Goal: Transaction & Acquisition: Purchase product/service

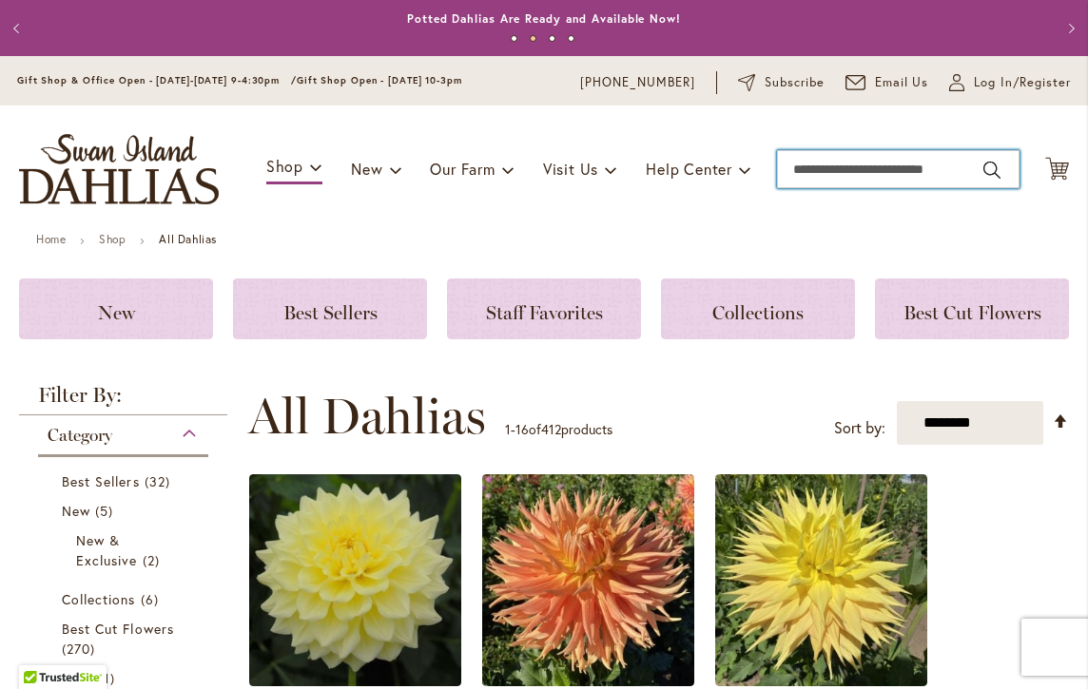
click at [813, 165] on input "Search" at bounding box center [898, 169] width 242 height 38
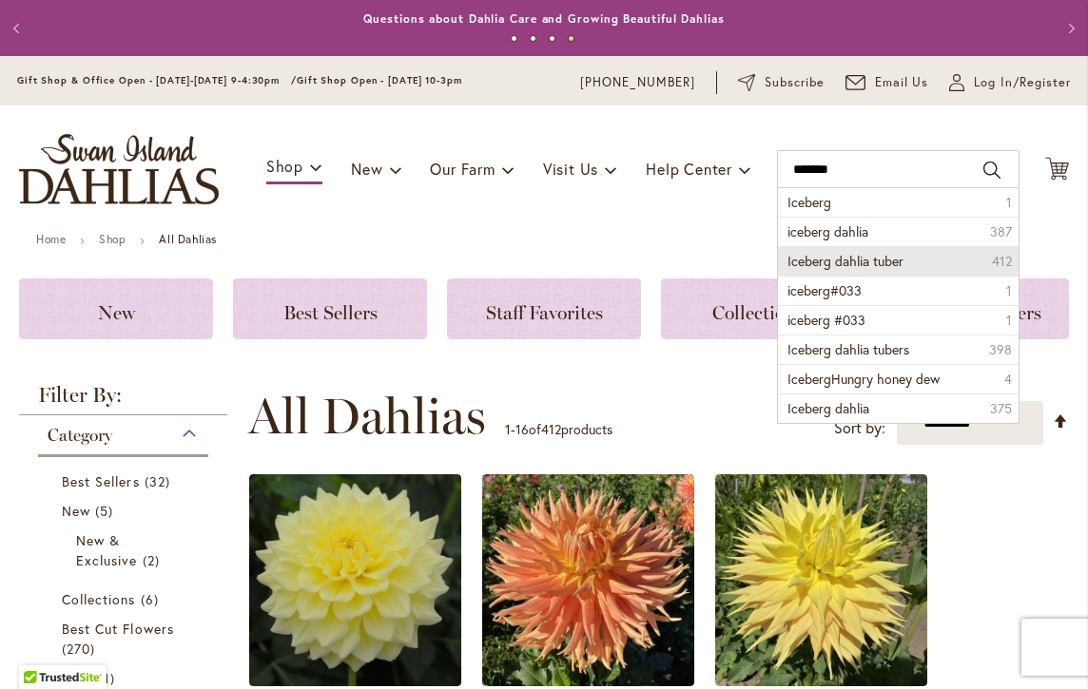
click at [816, 261] on span "Iceberg dahlia tuber" at bounding box center [845, 261] width 116 height 18
type input "**********"
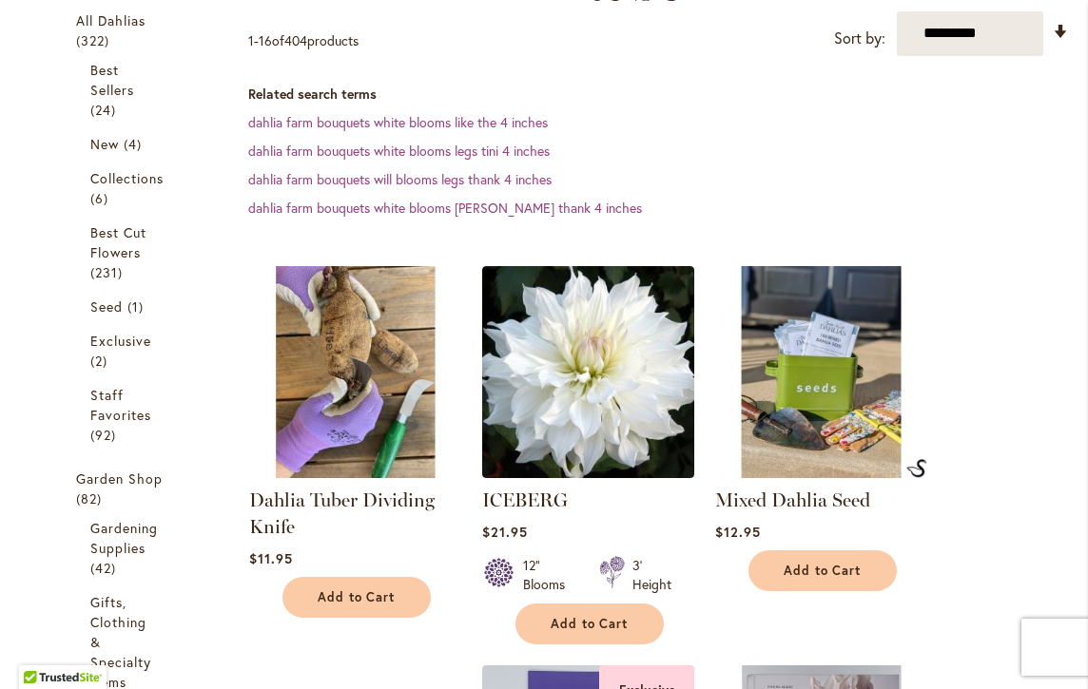
scroll to position [386, 0]
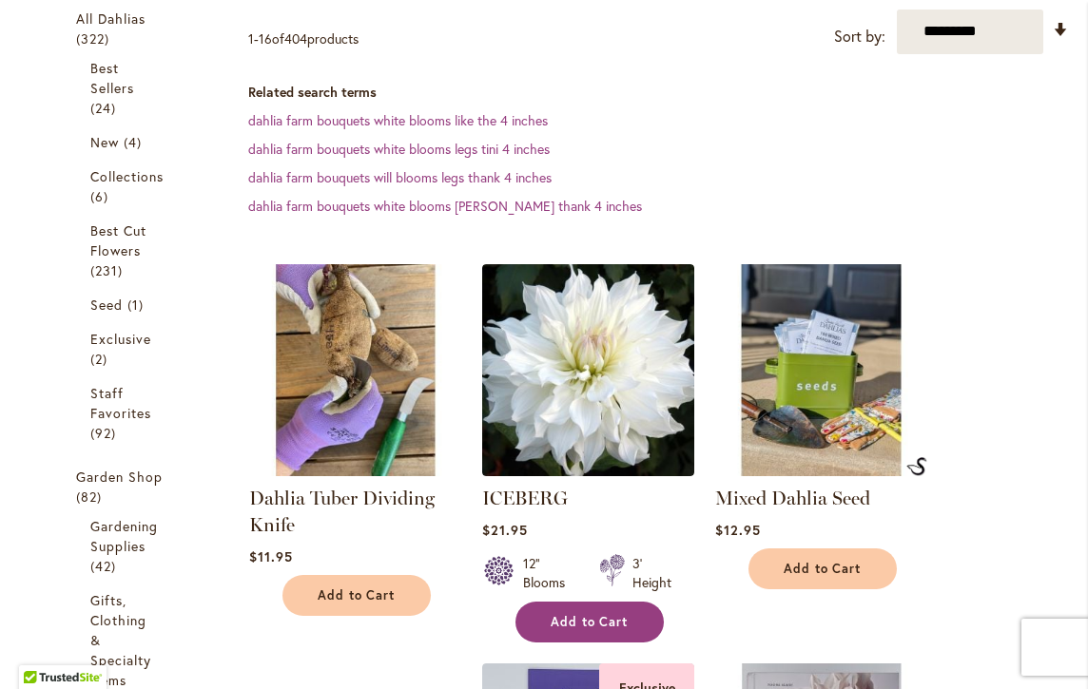
click at [580, 620] on span "Add to Cart" at bounding box center [589, 622] width 78 height 16
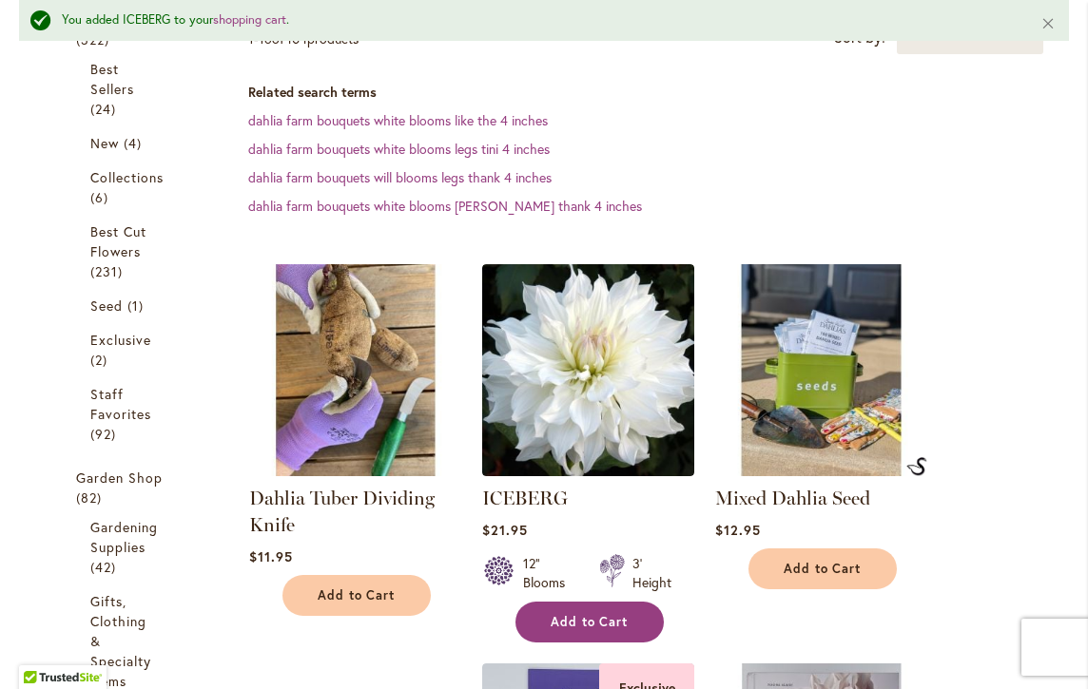
scroll to position [0, 0]
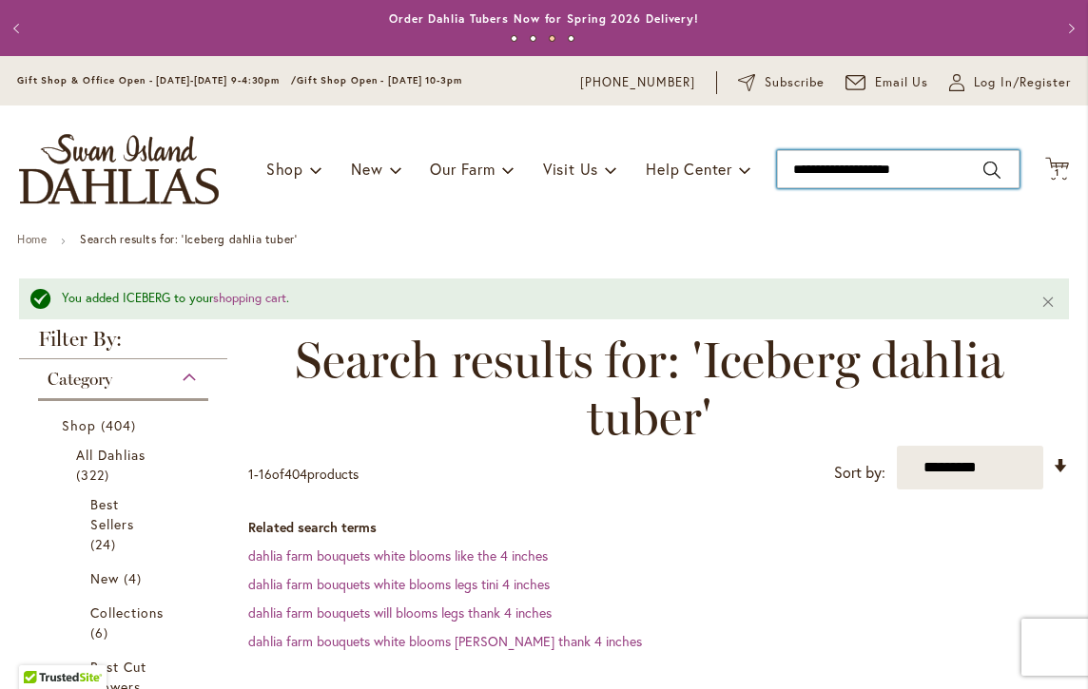
click at [841, 170] on input "**********" at bounding box center [898, 169] width 242 height 38
type input "**********"
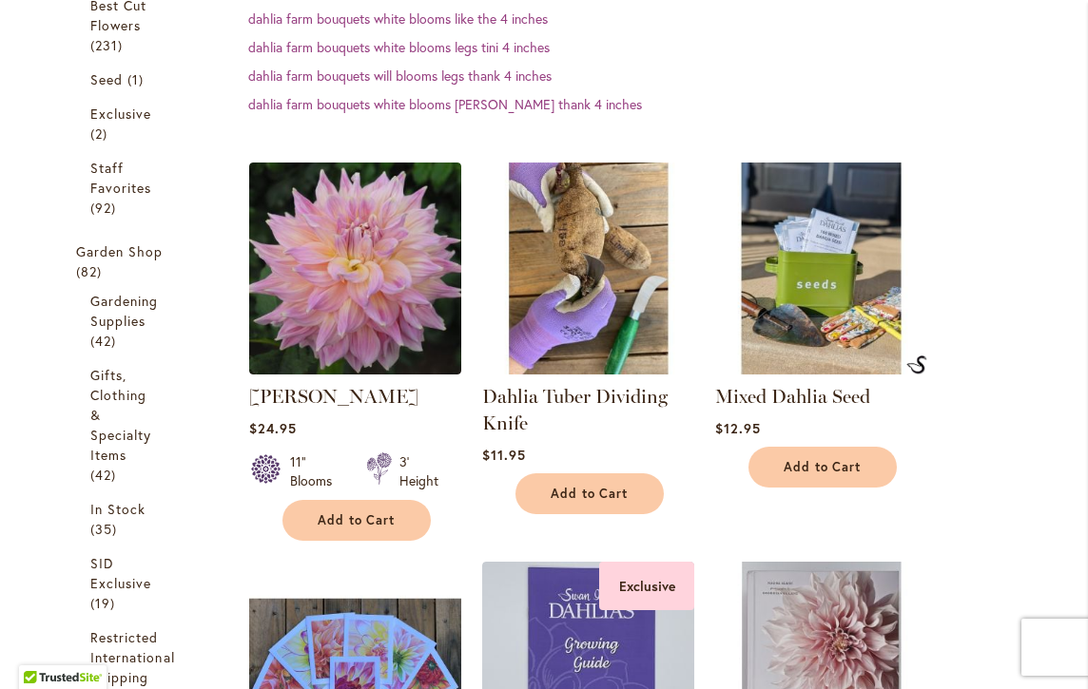
scroll to position [613, 0]
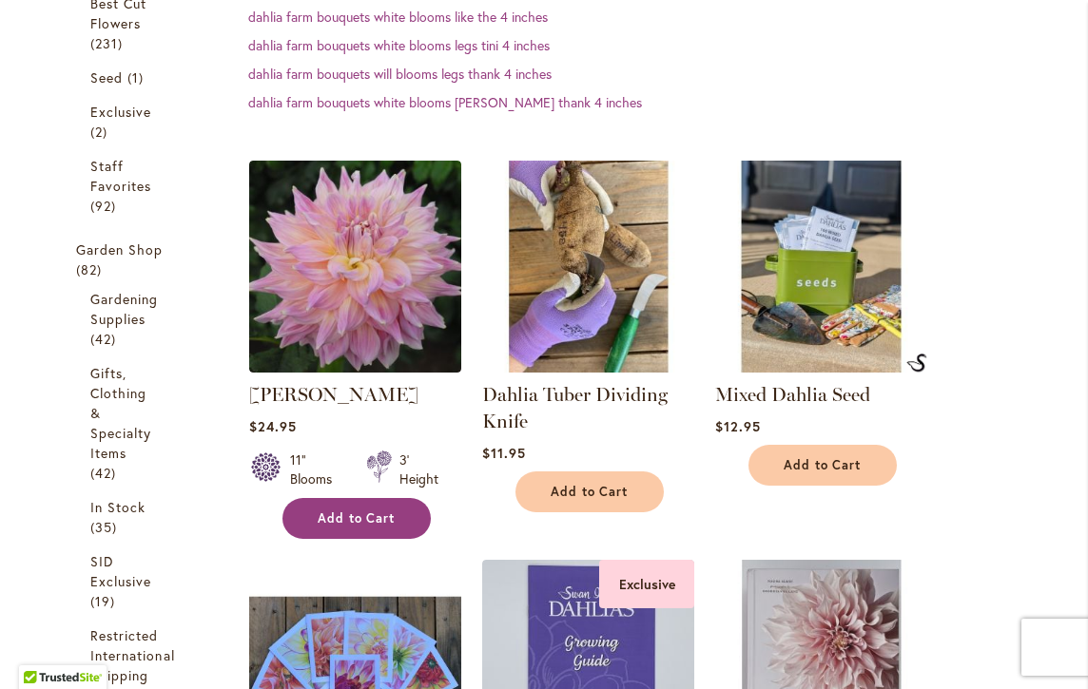
click at [335, 516] on span "Add to Cart" at bounding box center [357, 519] width 78 height 16
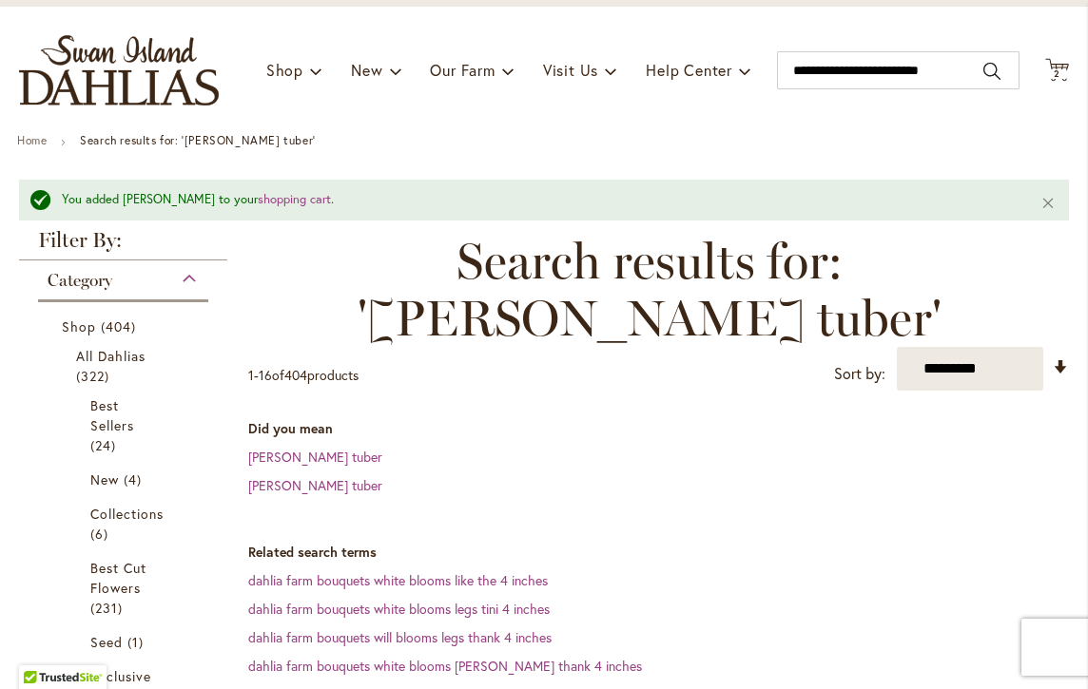
scroll to position [0, 0]
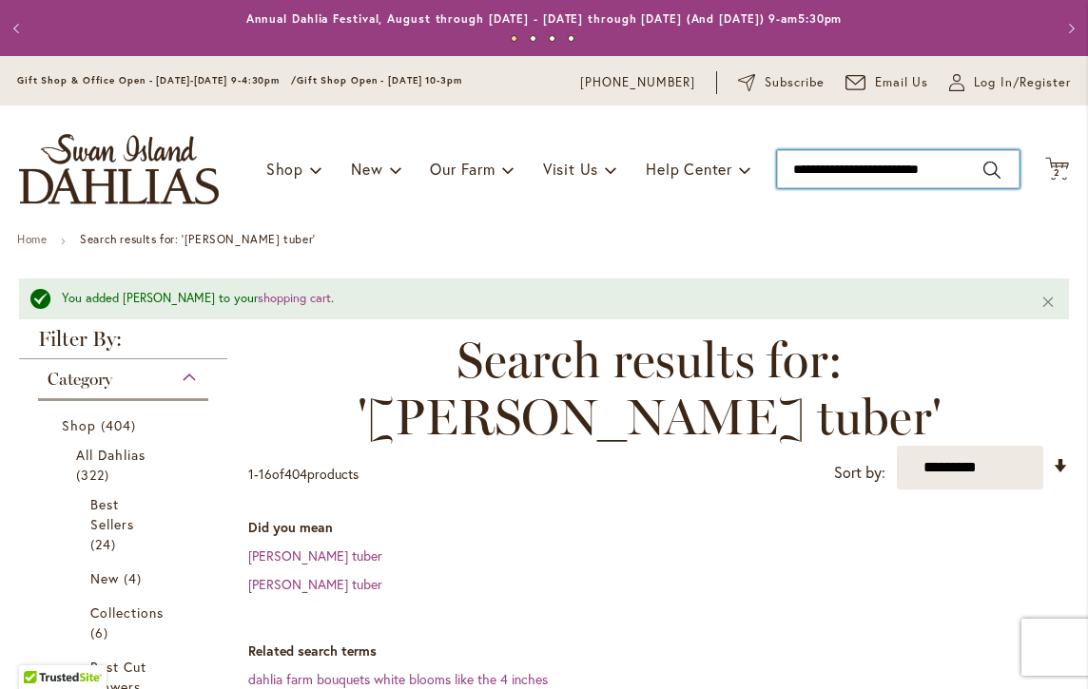
click at [882, 168] on input "**********" at bounding box center [898, 169] width 242 height 38
type input "**********"
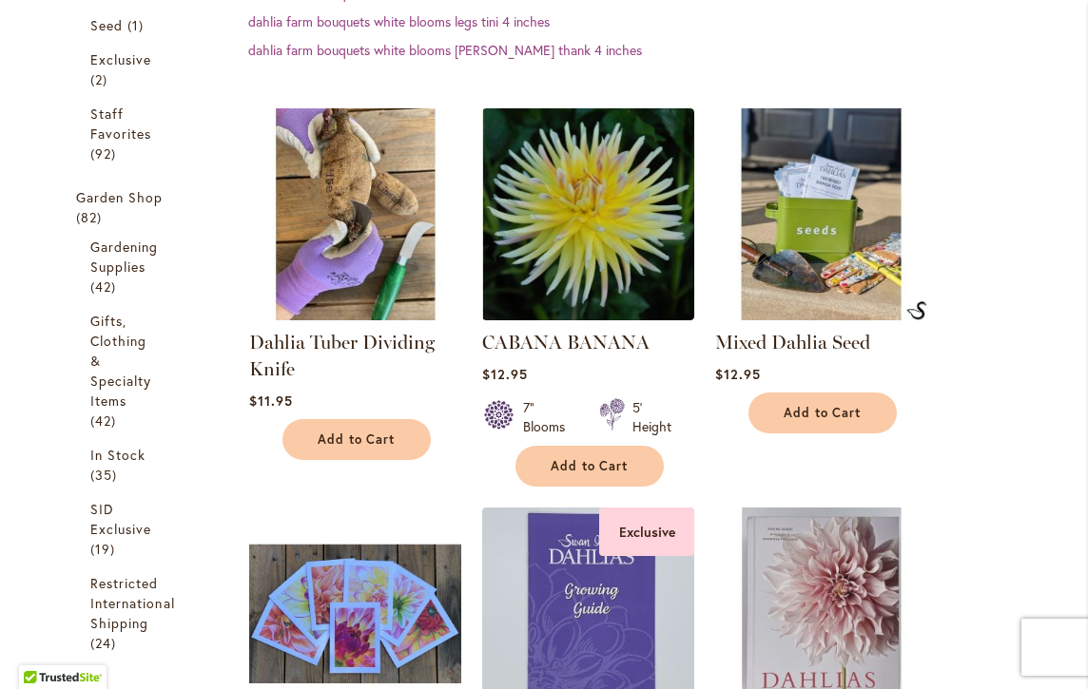
scroll to position [668, 0]
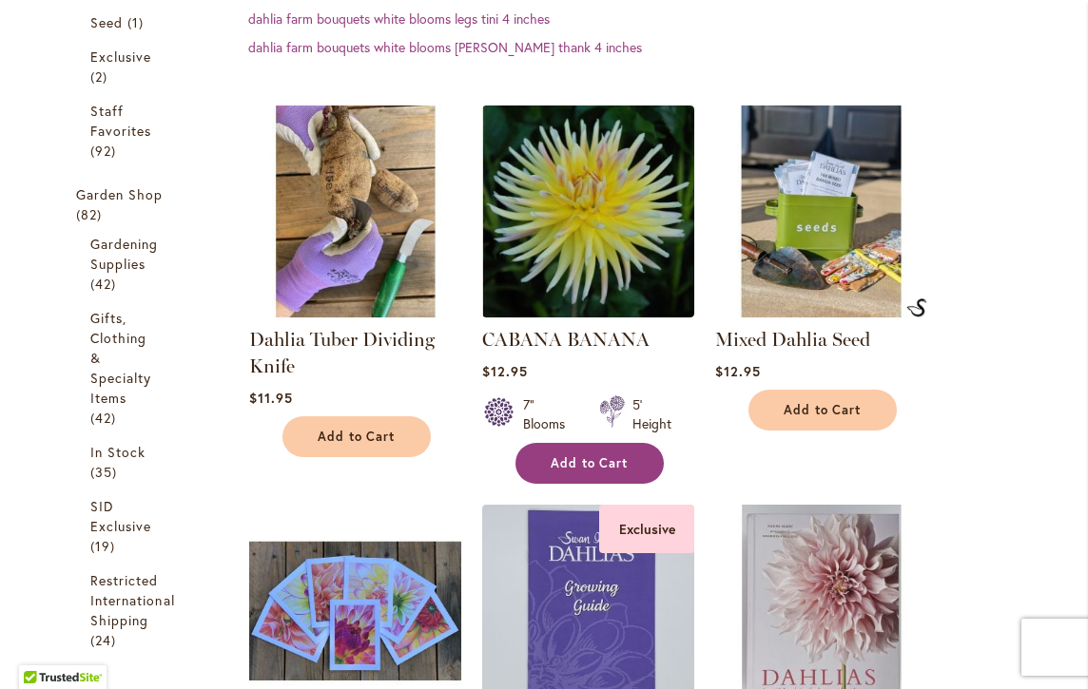
click at [568, 457] on span "Add to Cart" at bounding box center [589, 463] width 78 height 16
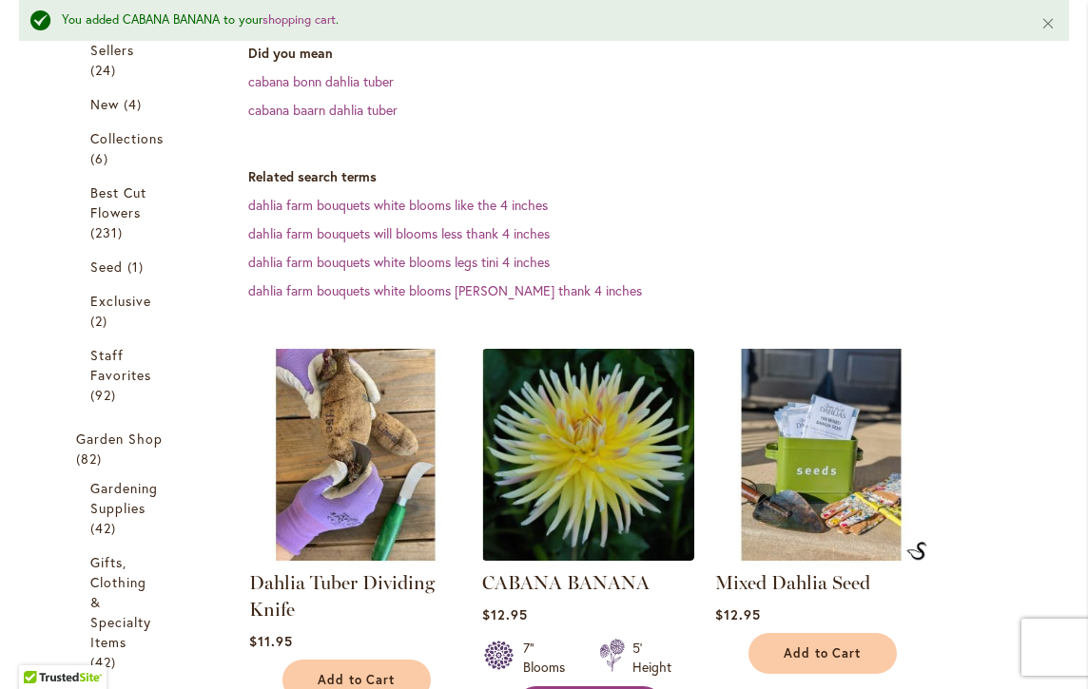
scroll to position [0, 0]
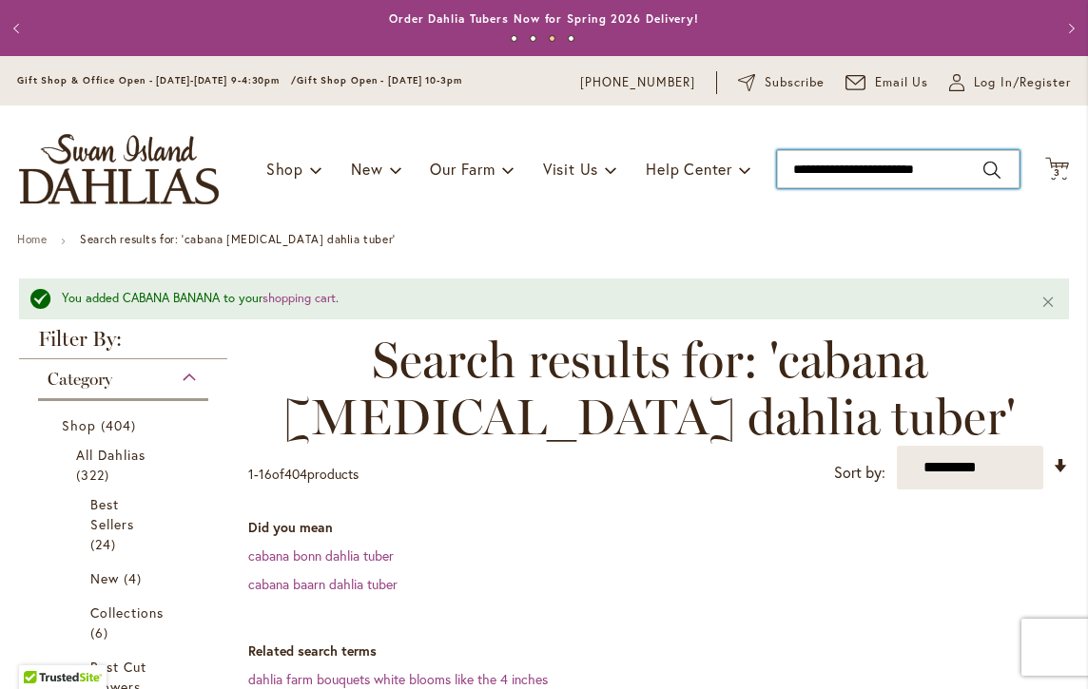
click at [884, 169] on input "**********" at bounding box center [898, 169] width 242 height 38
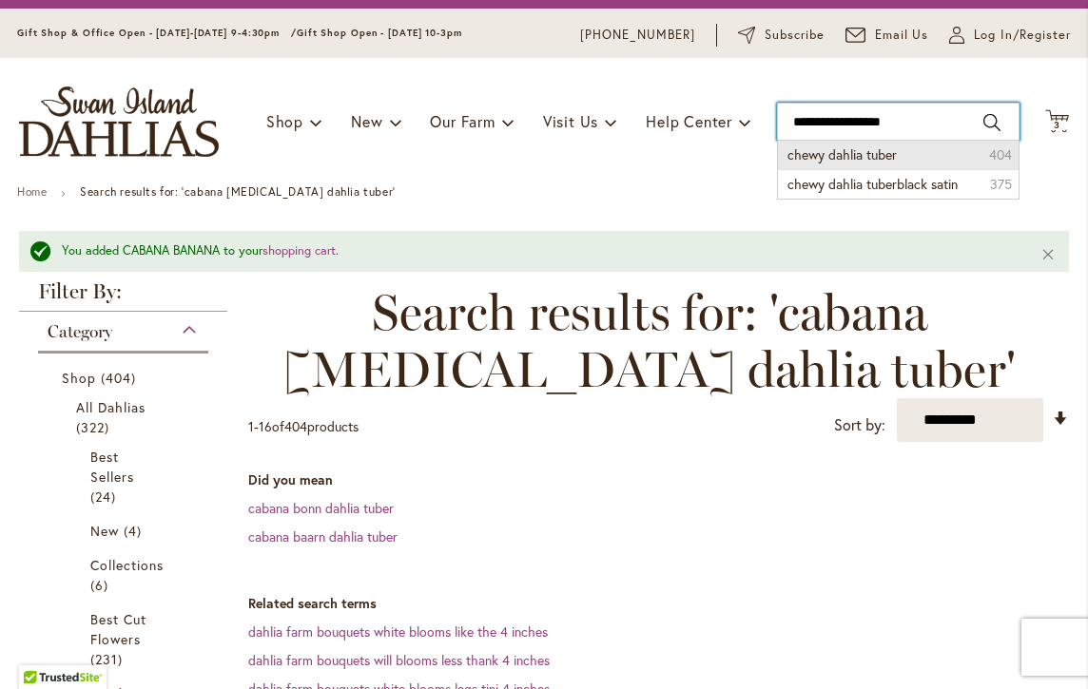
scroll to position [54, 0]
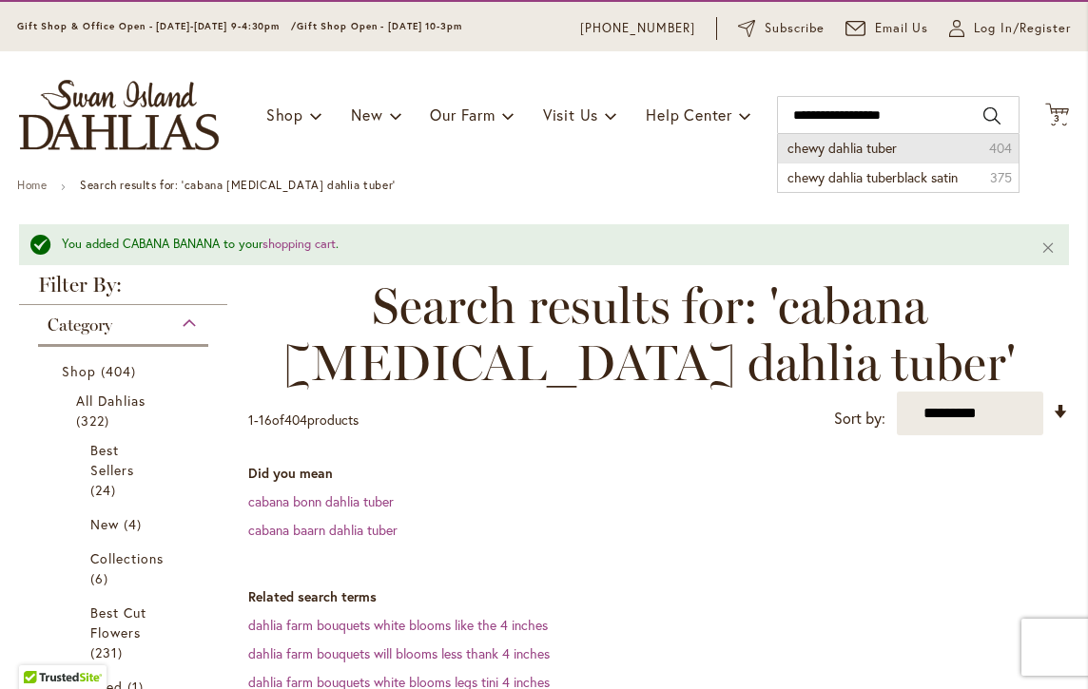
click at [899, 151] on li "chewy dahlia tuber 404" at bounding box center [898, 148] width 241 height 29
type input "**********"
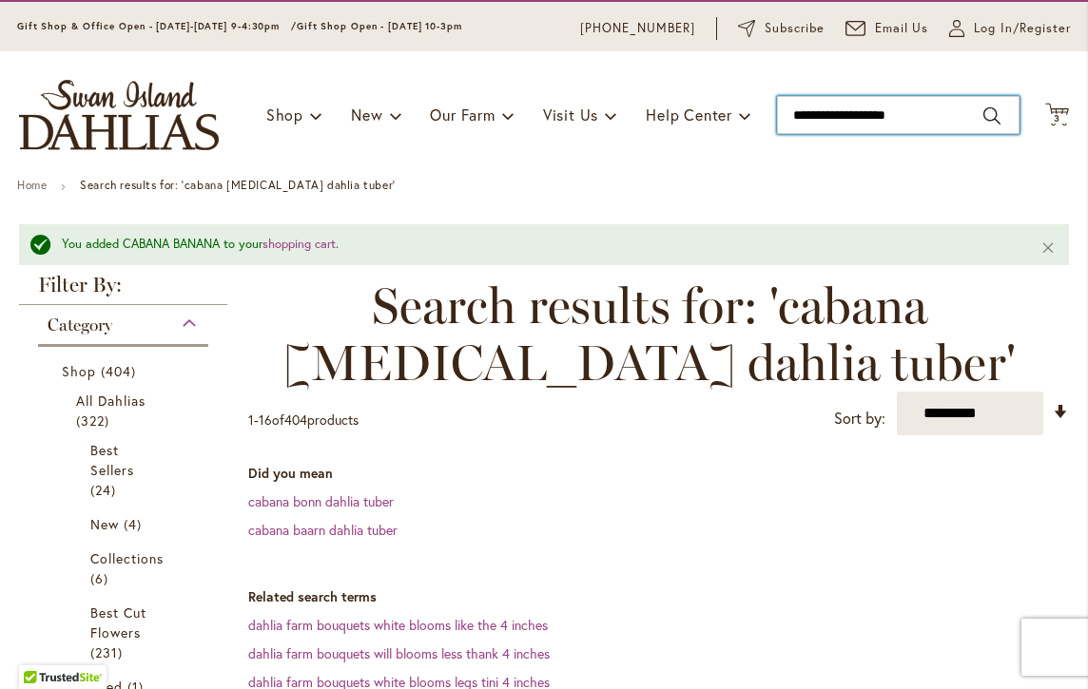
scroll to position [87, 0]
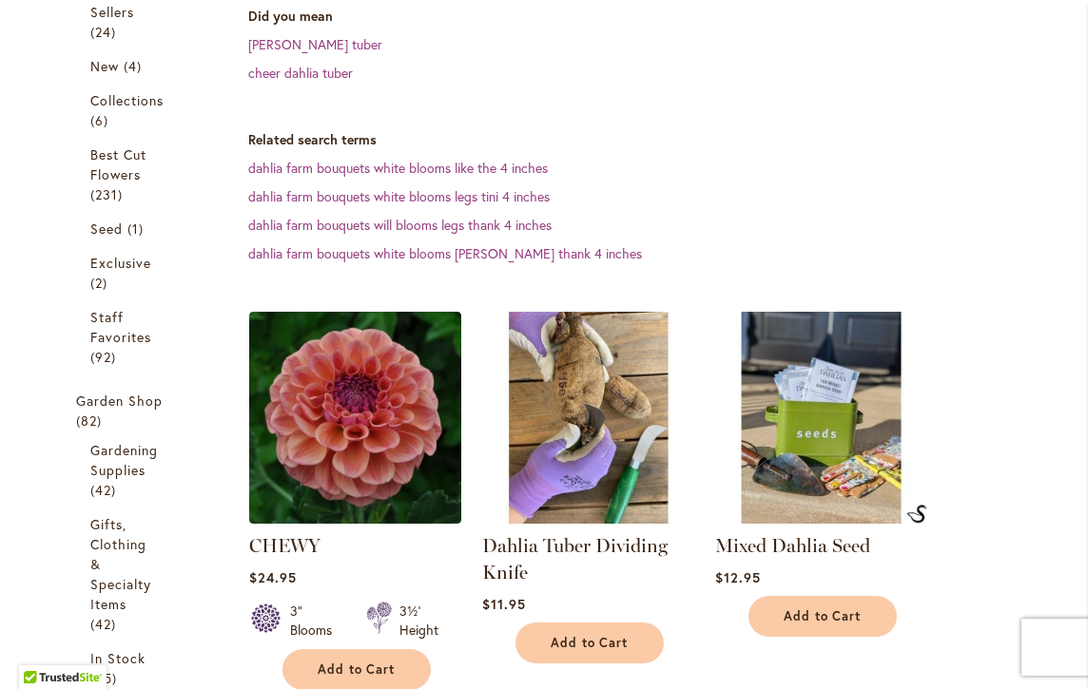
scroll to position [466, 0]
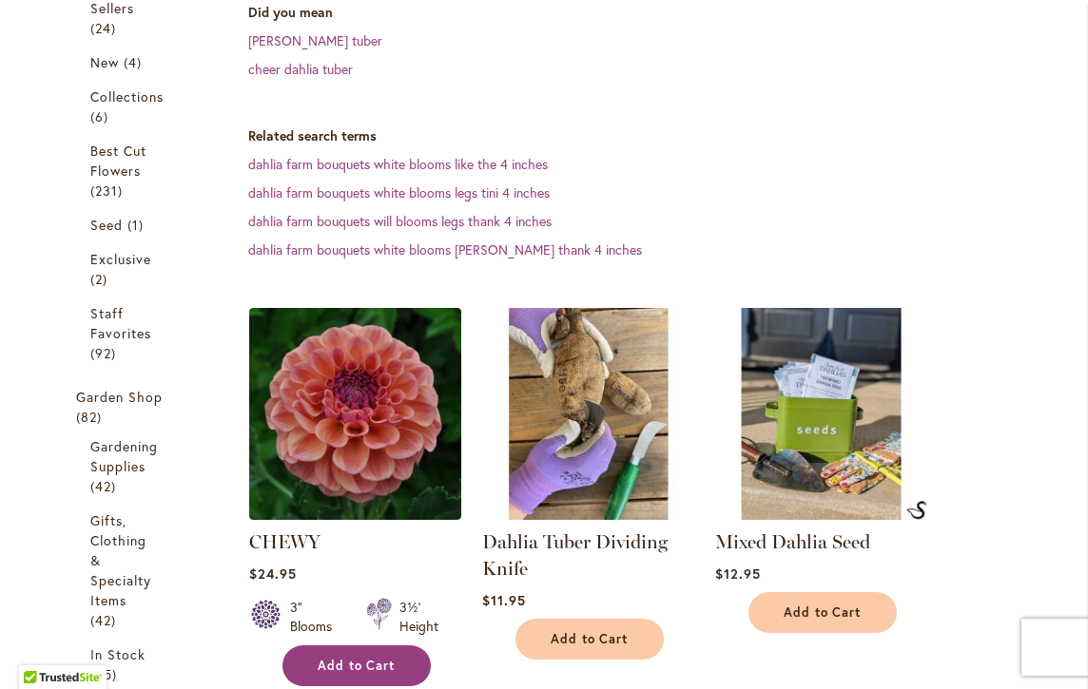
click at [359, 664] on span "Add to Cart" at bounding box center [357, 666] width 78 height 16
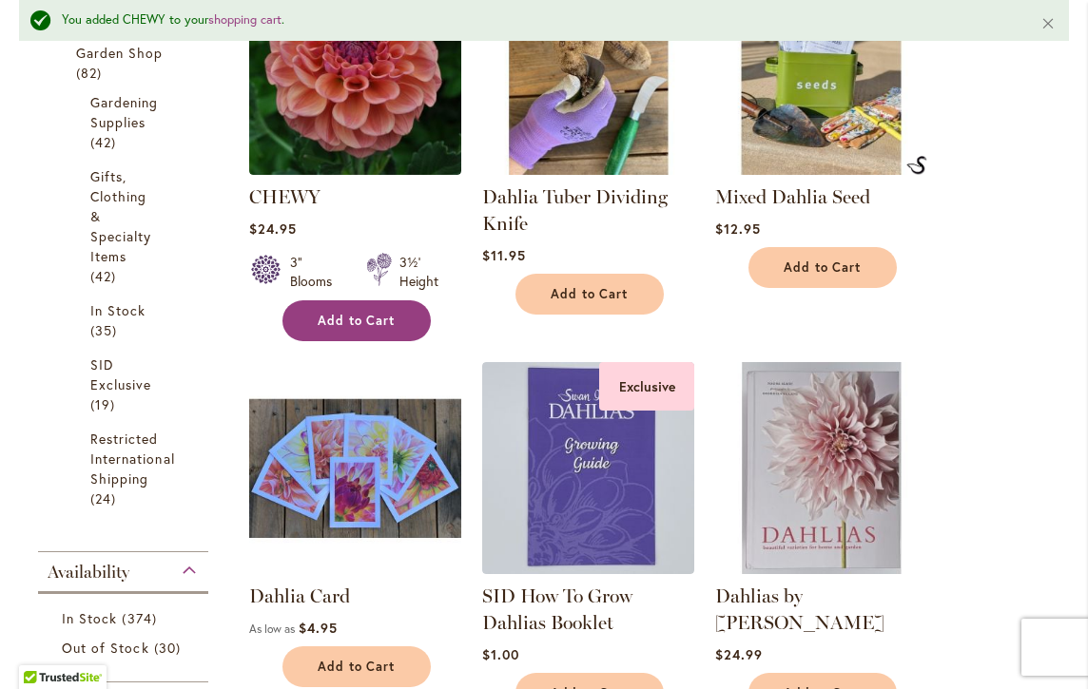
scroll to position [0, 0]
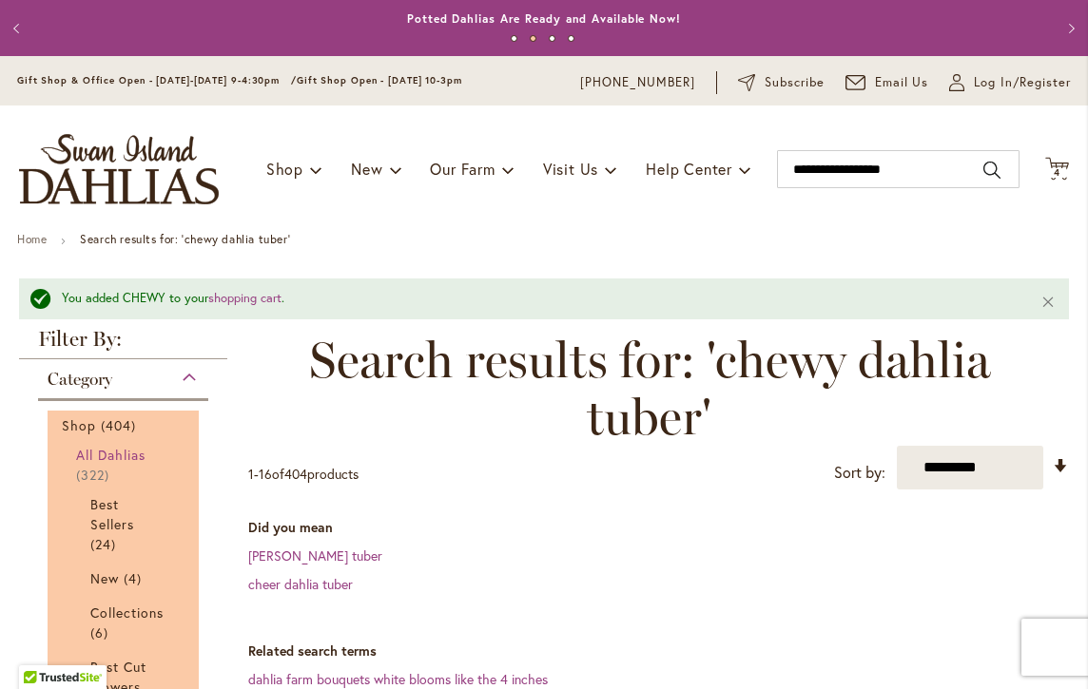
click at [96, 457] on span "All Dahlias" at bounding box center [111, 455] width 70 height 18
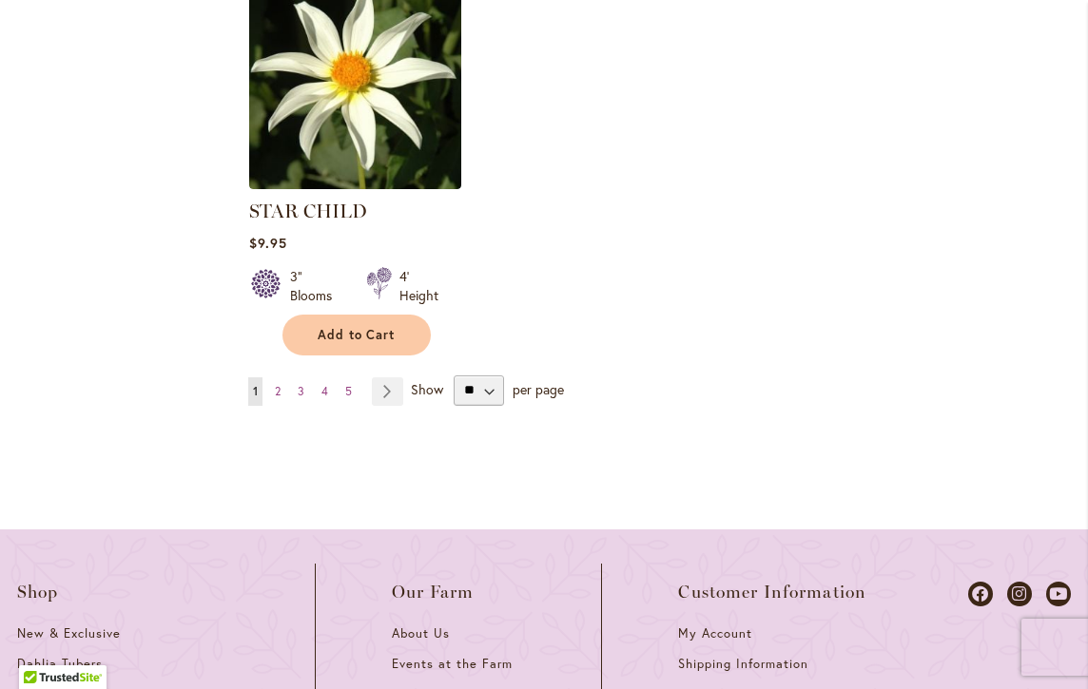
scroll to position [2910, 0]
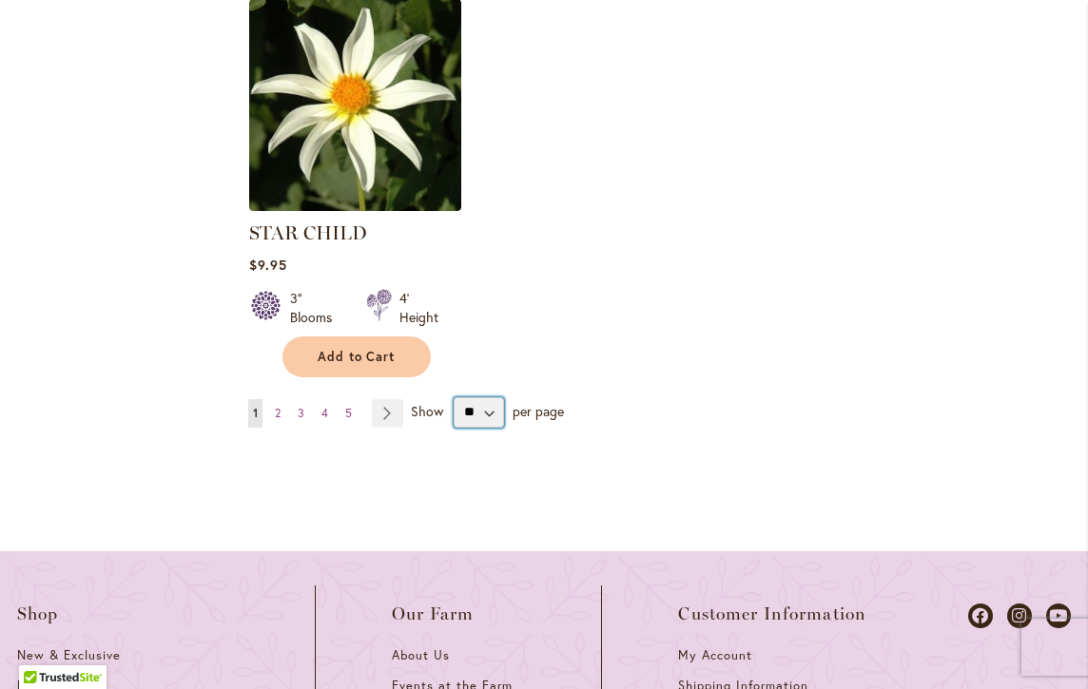
click at [492, 397] on select "** ** ** **" at bounding box center [478, 412] width 50 height 30
select select "**"
click at [453, 397] on select "** ** ** **" at bounding box center [478, 412] width 50 height 30
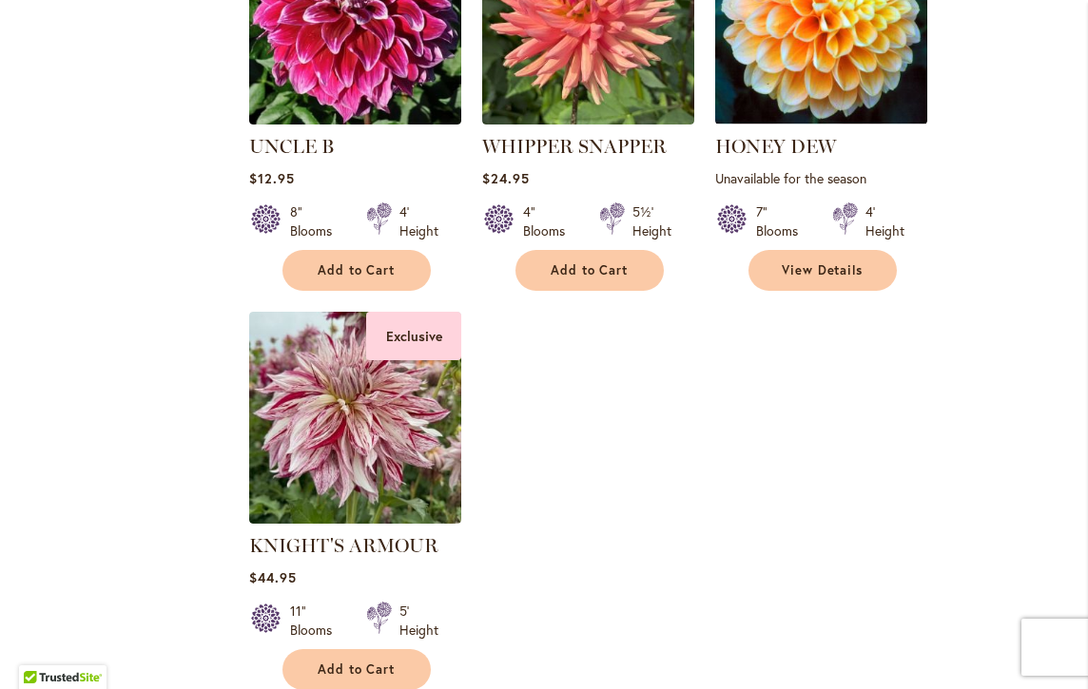
scroll to position [9164, 0]
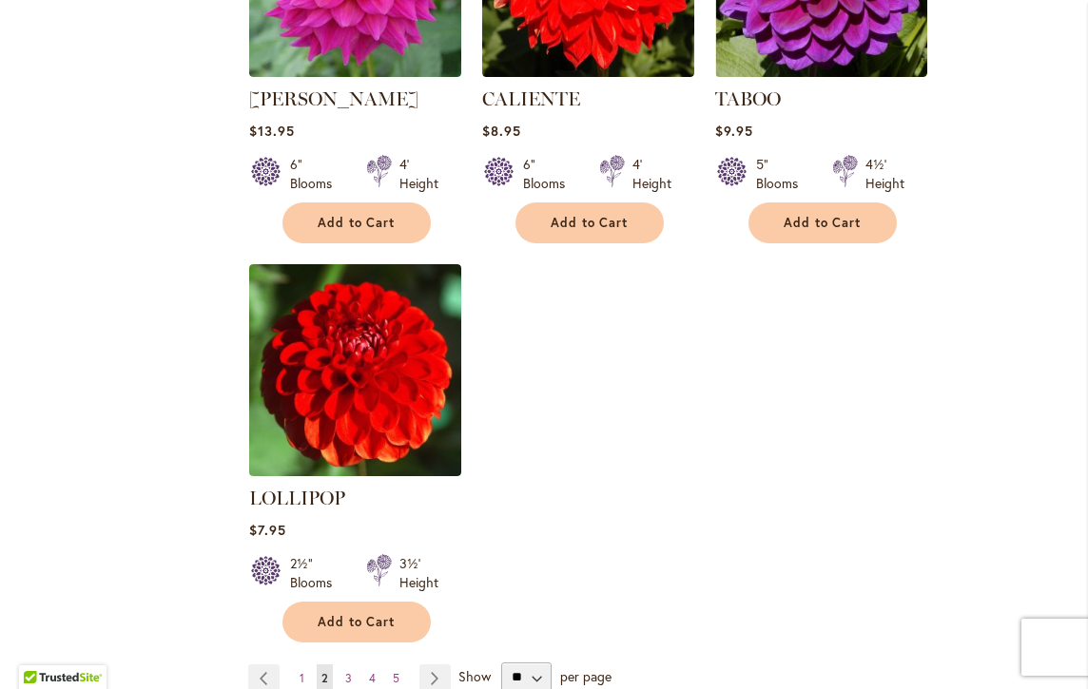
scroll to position [9125, 0]
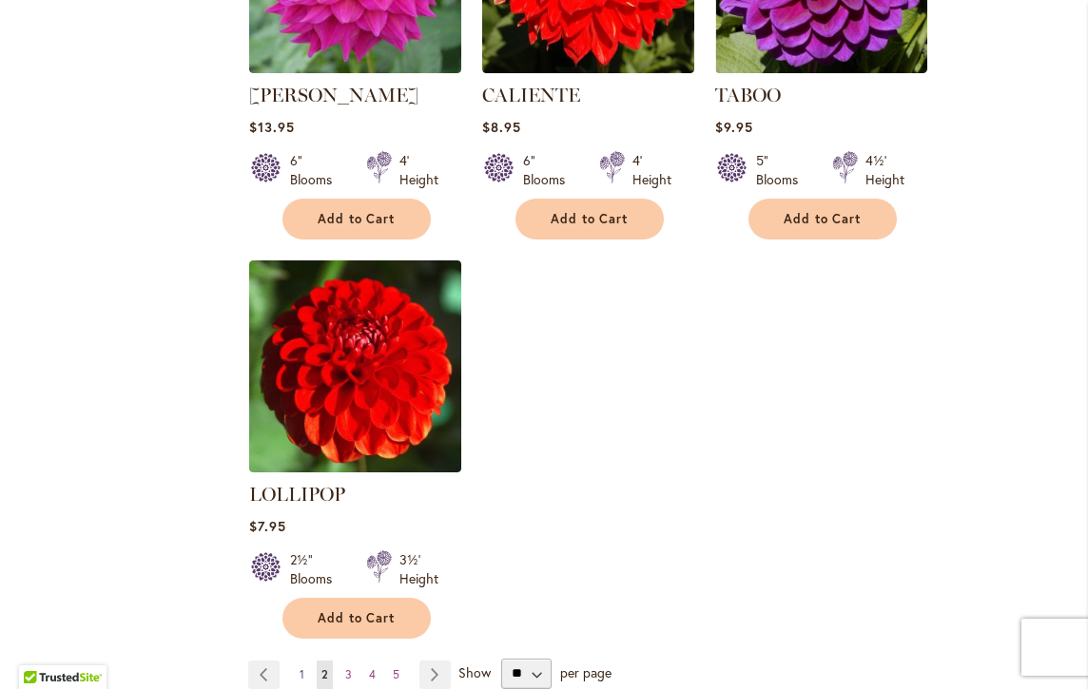
click at [304, 661] on link "Page 1" at bounding box center [302, 675] width 14 height 29
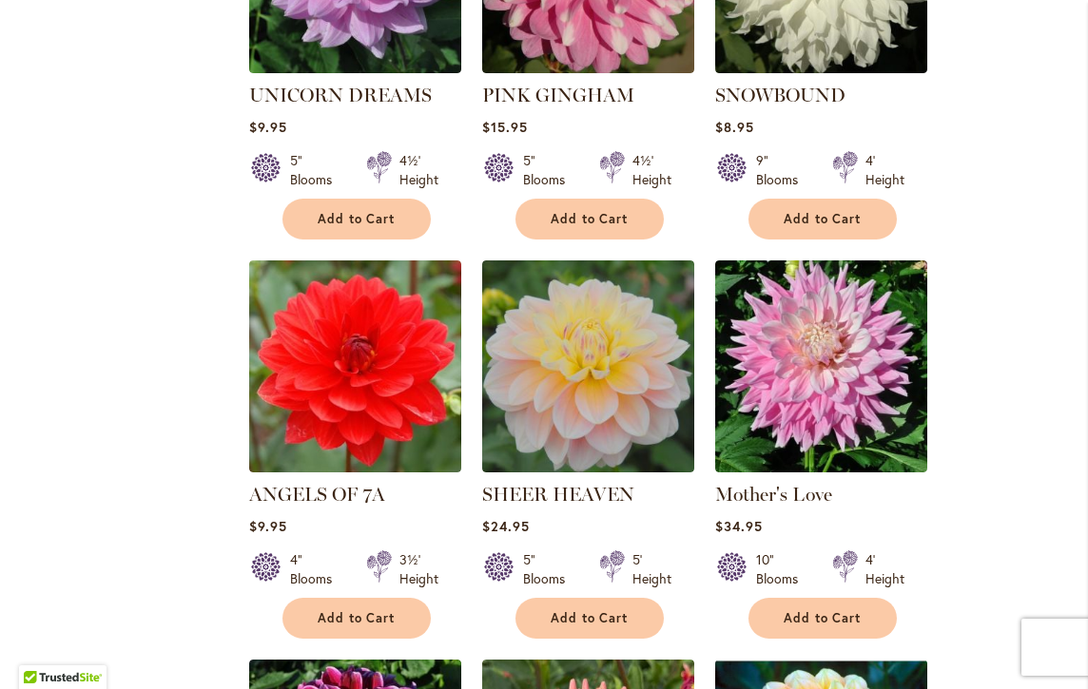
scroll to position [8411, 0]
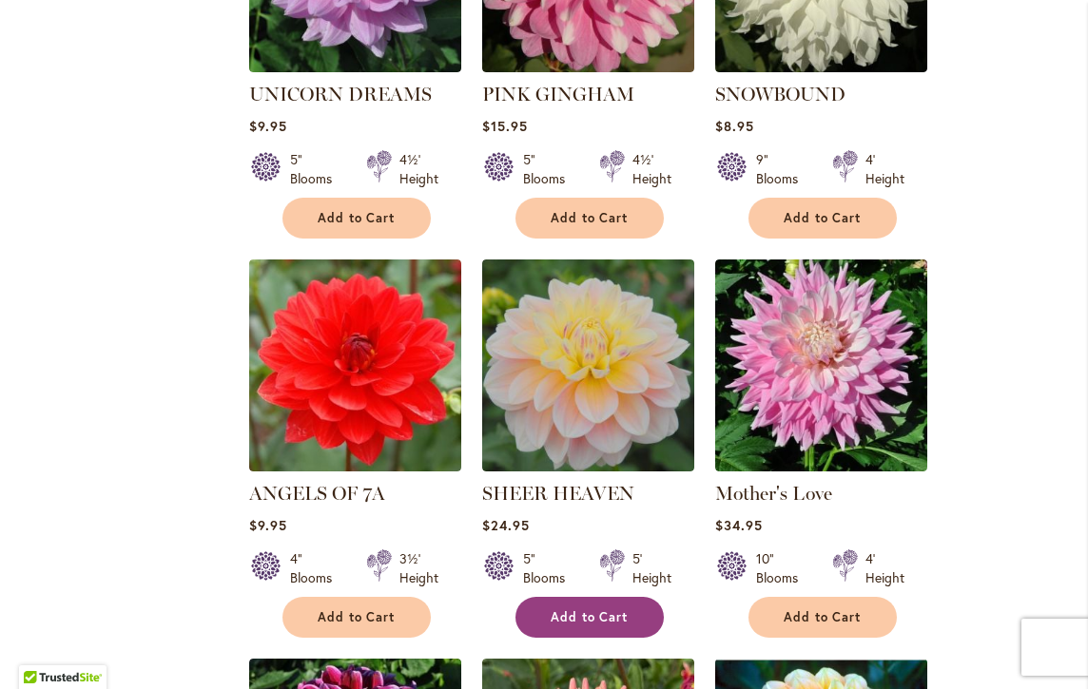
click at [584, 609] on span "Add to Cart" at bounding box center [589, 617] width 78 height 16
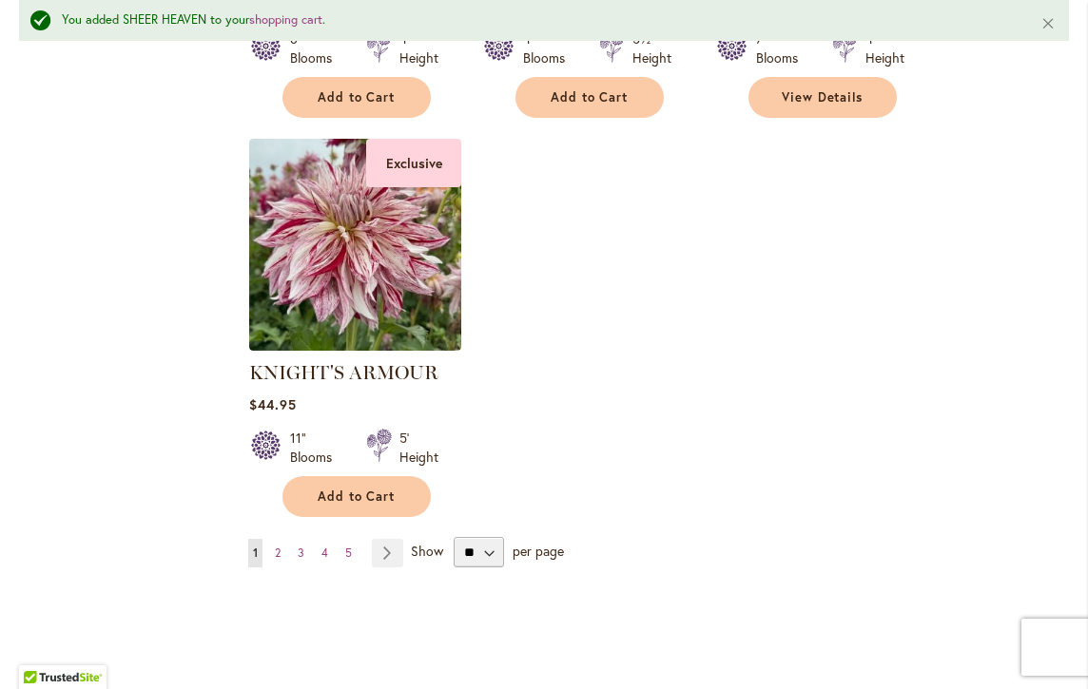
scroll to position [9369, 0]
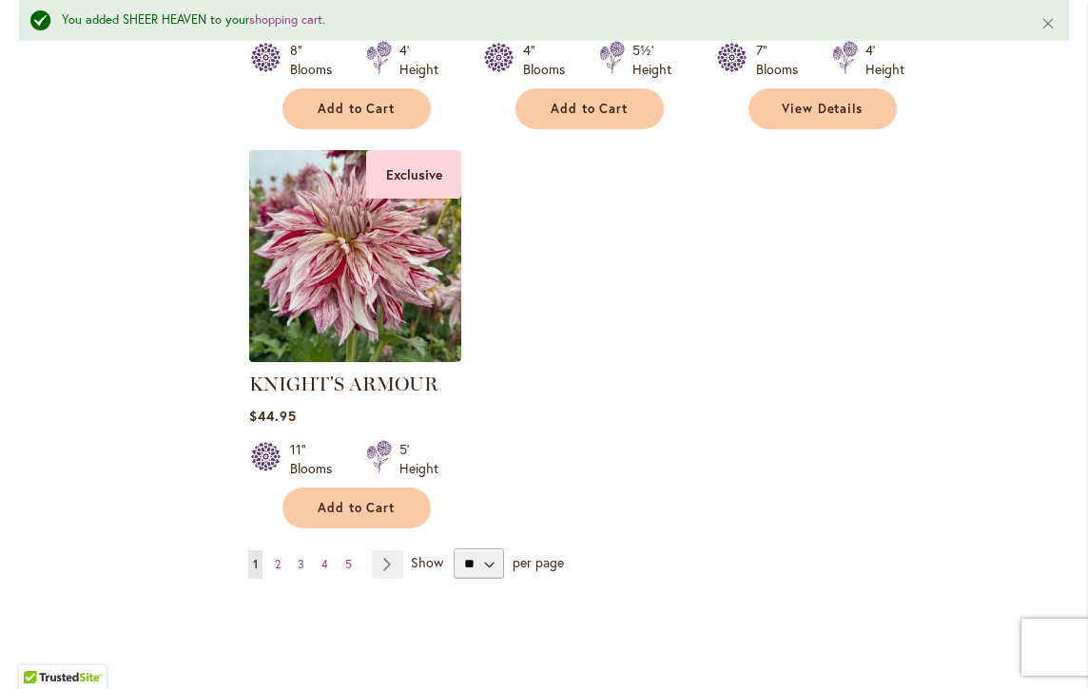
click at [299, 557] on span "3" at bounding box center [301, 564] width 7 height 14
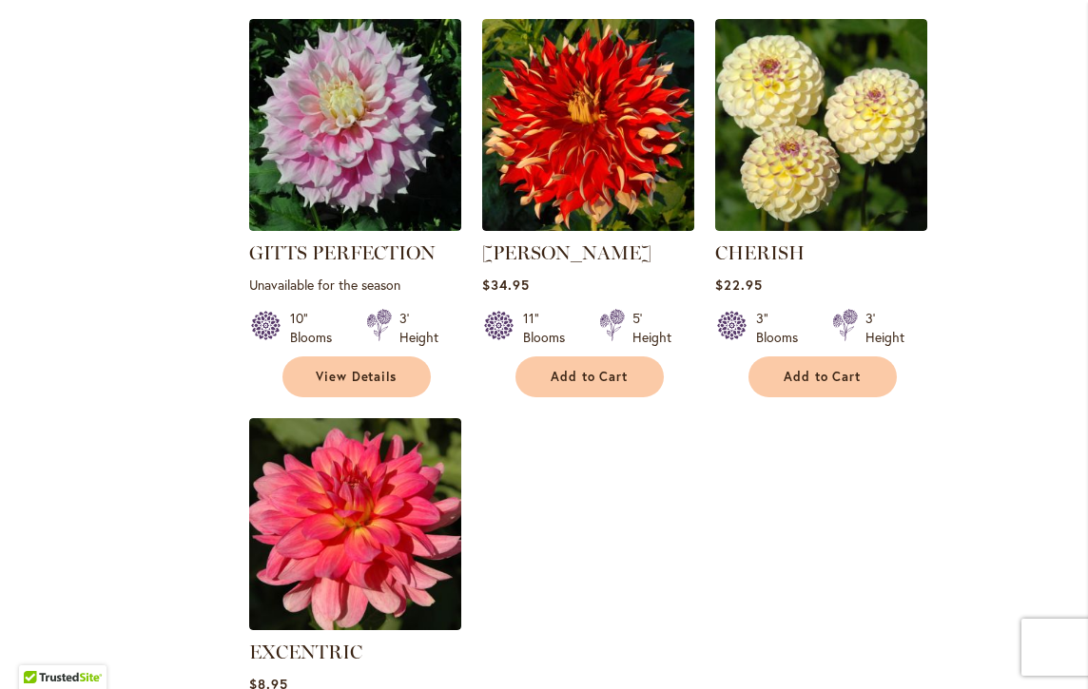
scroll to position [9000, 0]
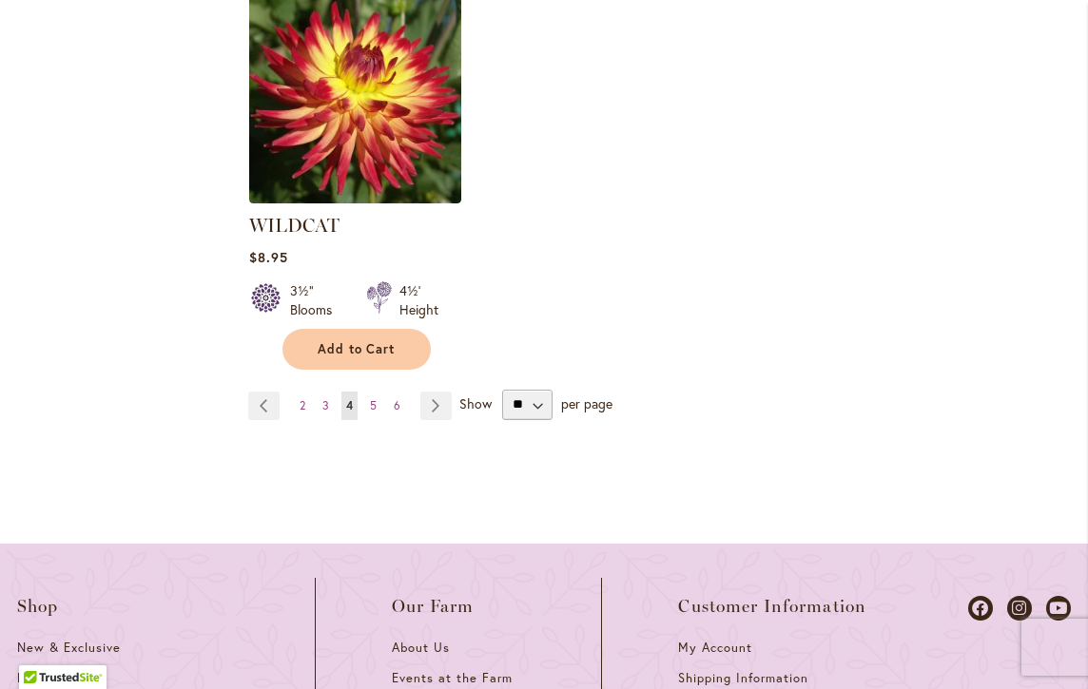
scroll to position [9395, 0]
click at [374, 397] on span "5" at bounding box center [373, 404] width 7 height 14
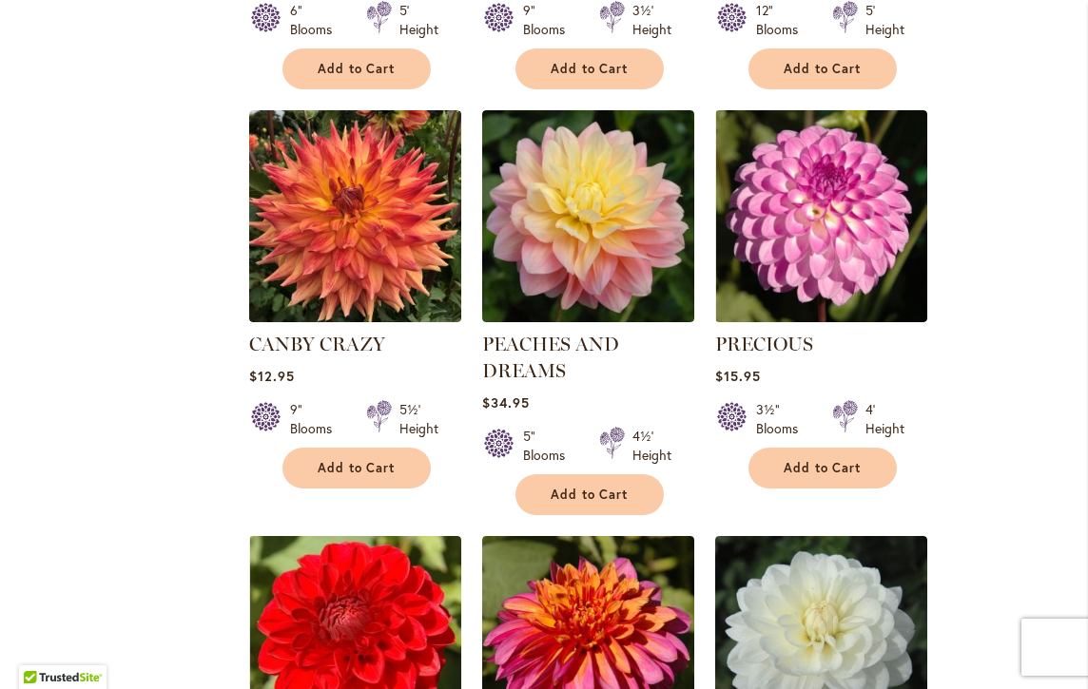
scroll to position [3954, 0]
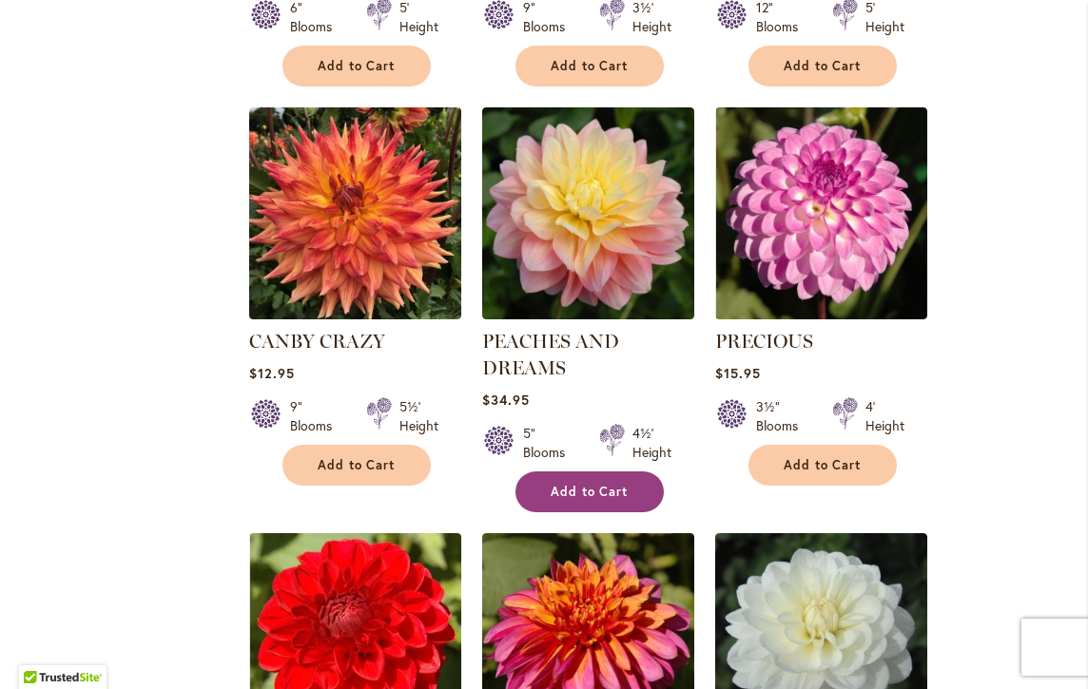
click at [589, 484] on span "Add to Cart" at bounding box center [589, 492] width 78 height 16
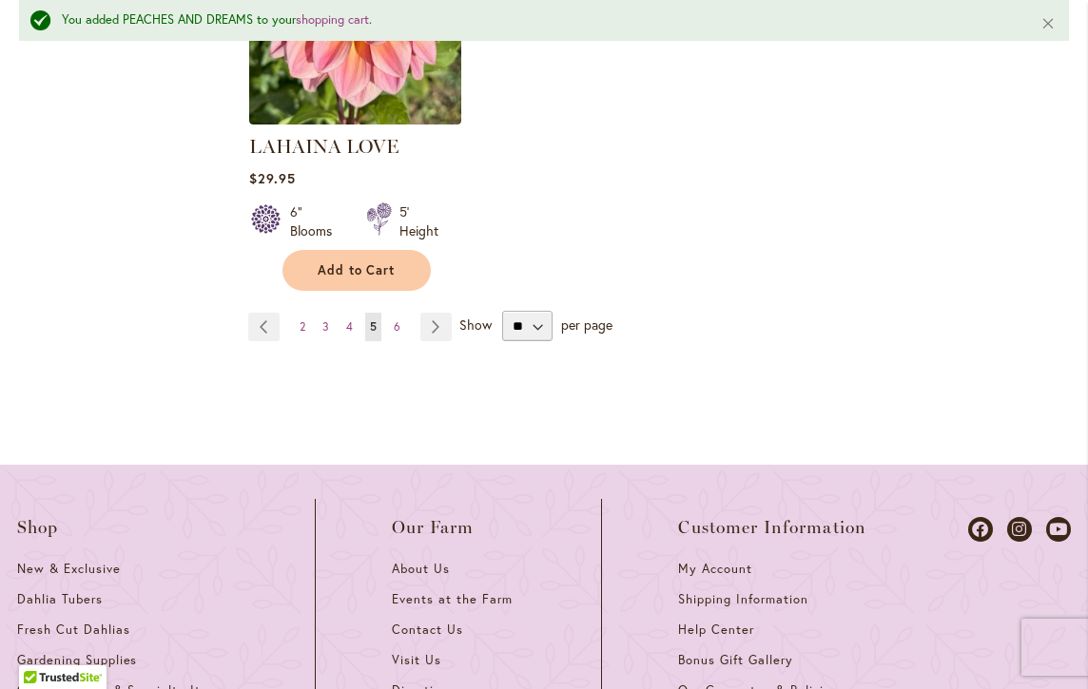
scroll to position [9445, 0]
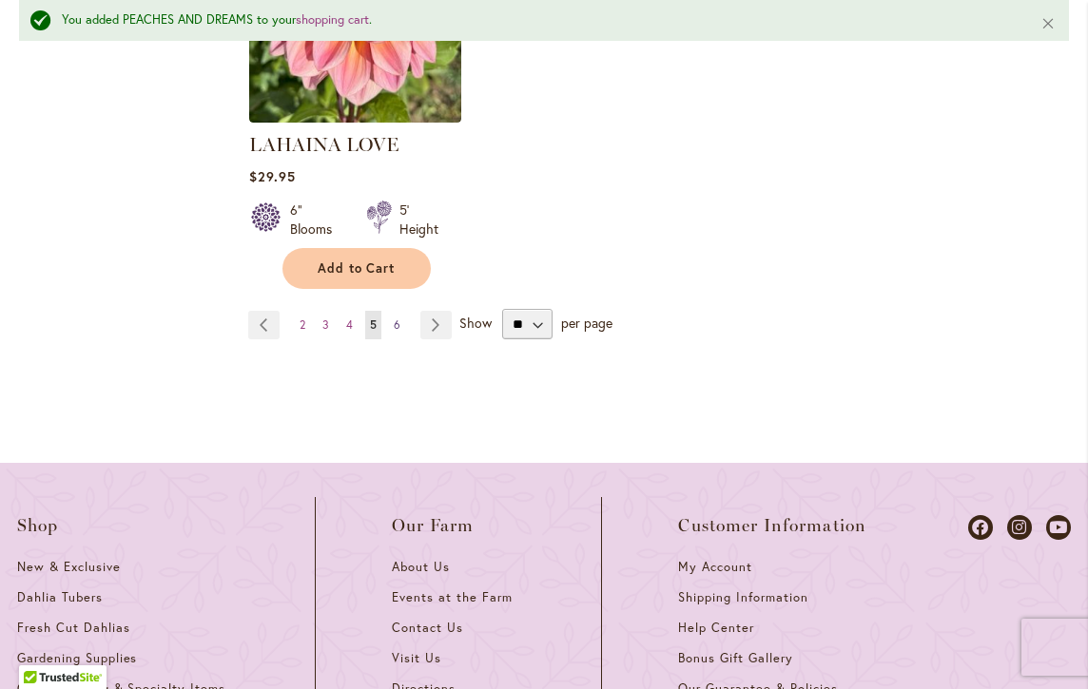
click at [401, 311] on link "Page 6" at bounding box center [397, 325] width 16 height 29
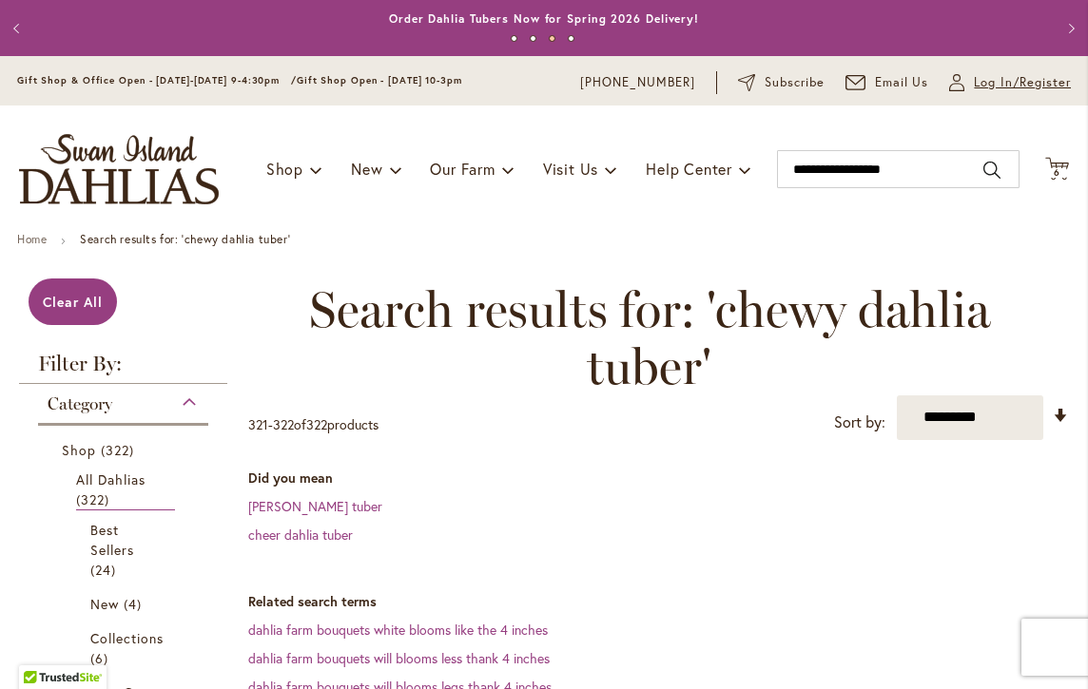
click at [987, 79] on span "Log In/Register" at bounding box center [1022, 82] width 97 height 19
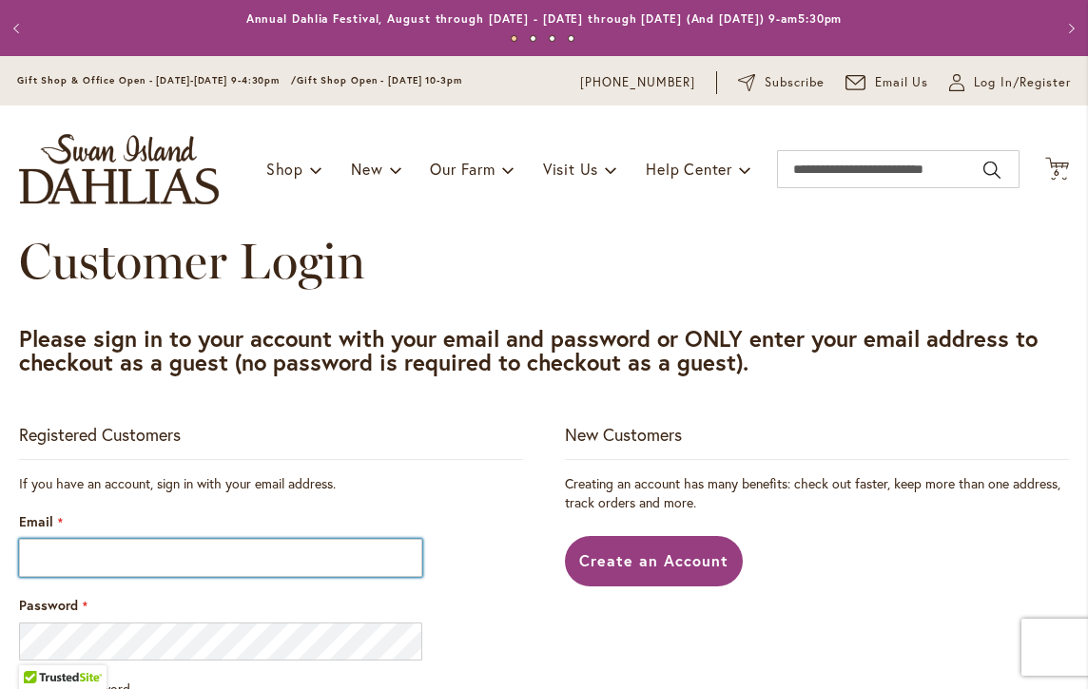
click at [244, 563] on input "Email" at bounding box center [220, 558] width 403 height 38
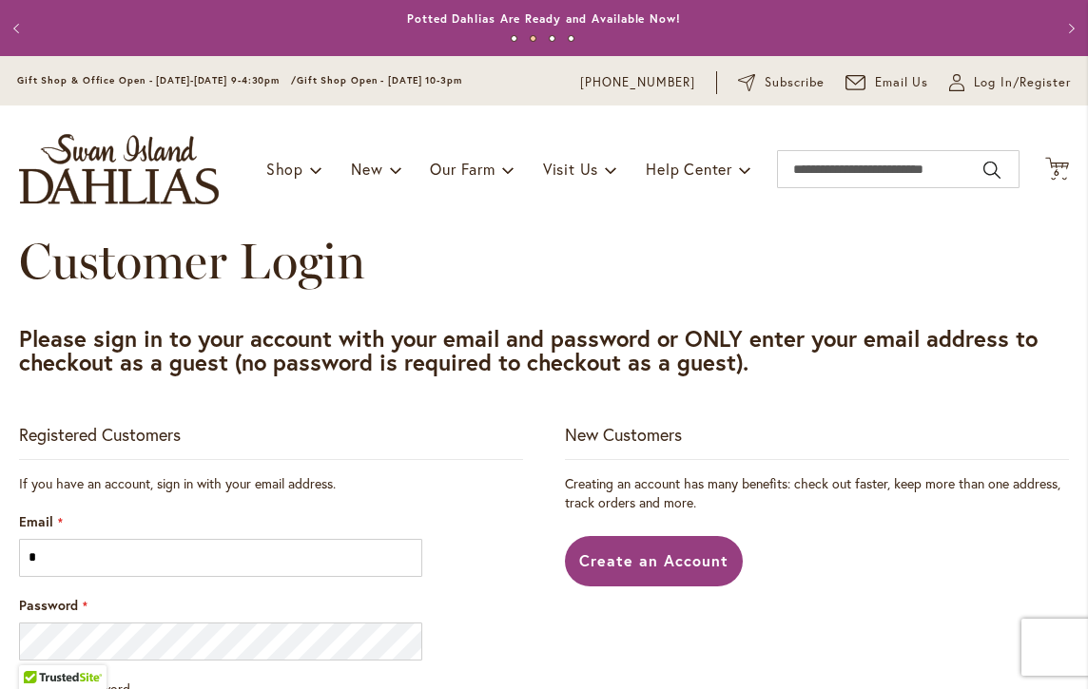
type input "**********"
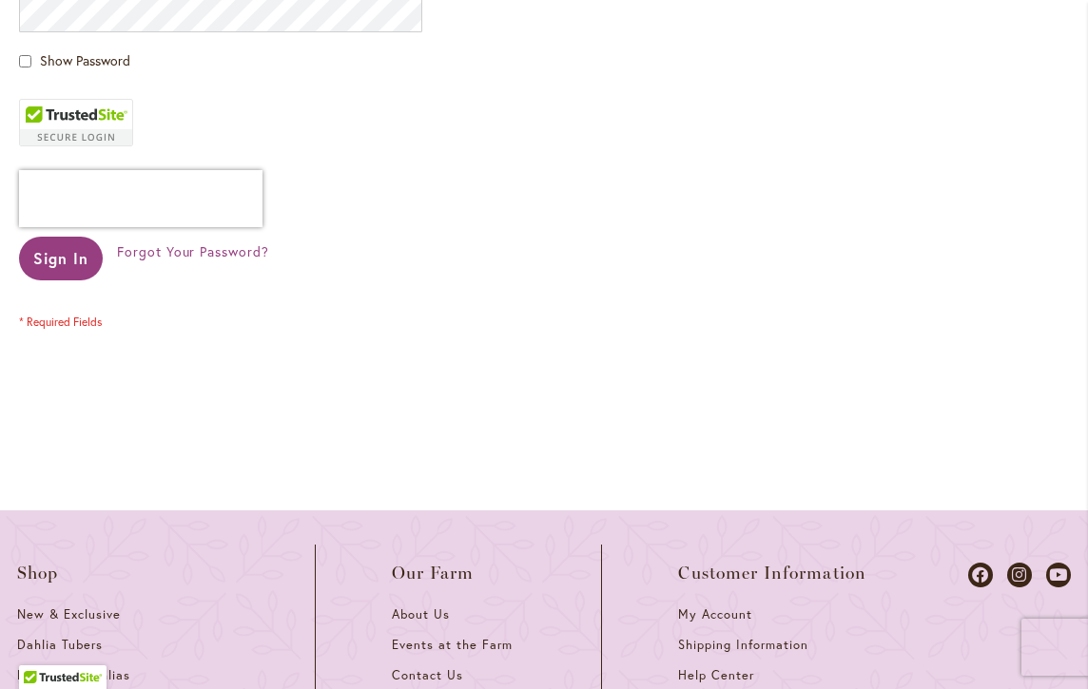
scroll to position [631, 0]
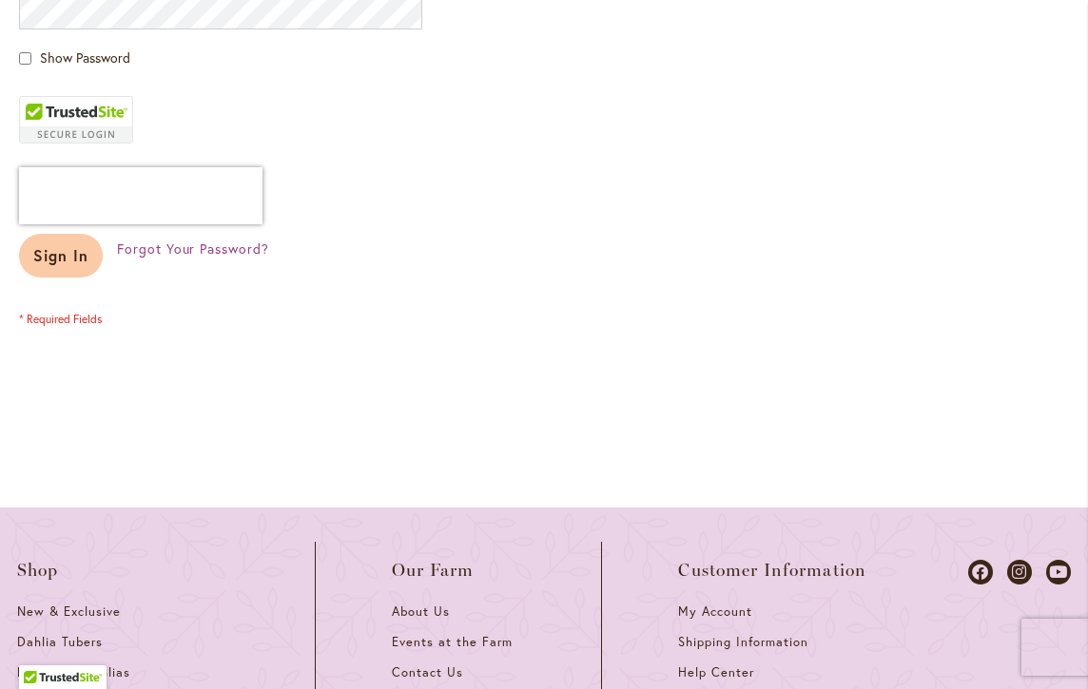
click at [50, 259] on span "Sign In" at bounding box center [60, 255] width 55 height 20
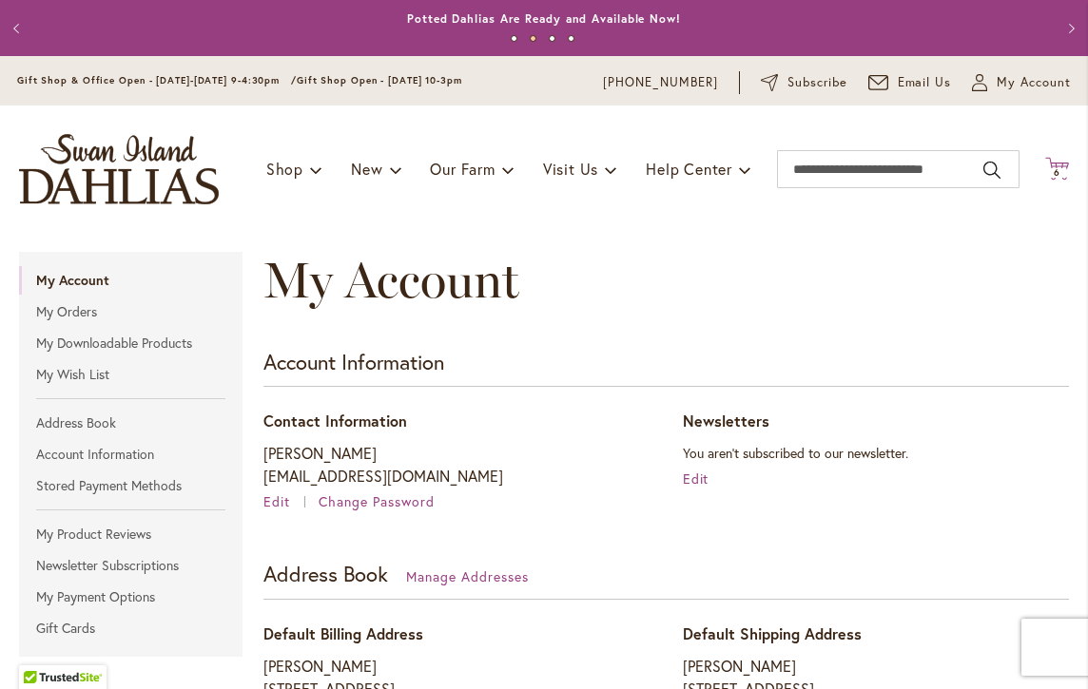
click at [1059, 164] on icon "Cart .cls-1 { fill: #231f20; }" at bounding box center [1057, 169] width 24 height 24
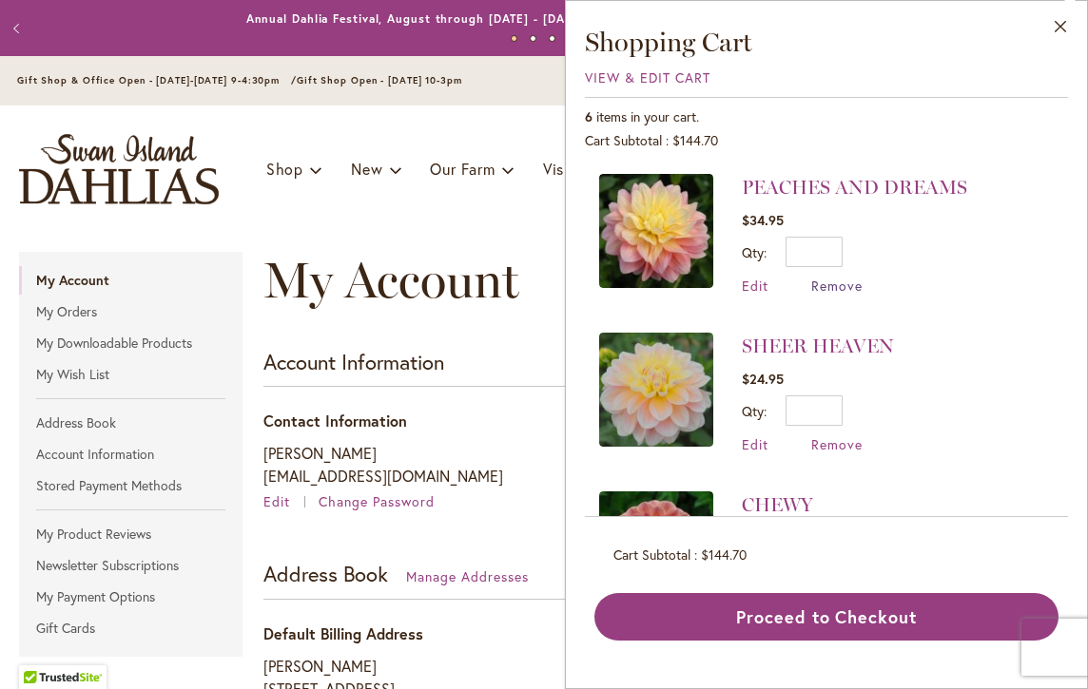
click at [827, 283] on span "Remove" at bounding box center [836, 286] width 51 height 18
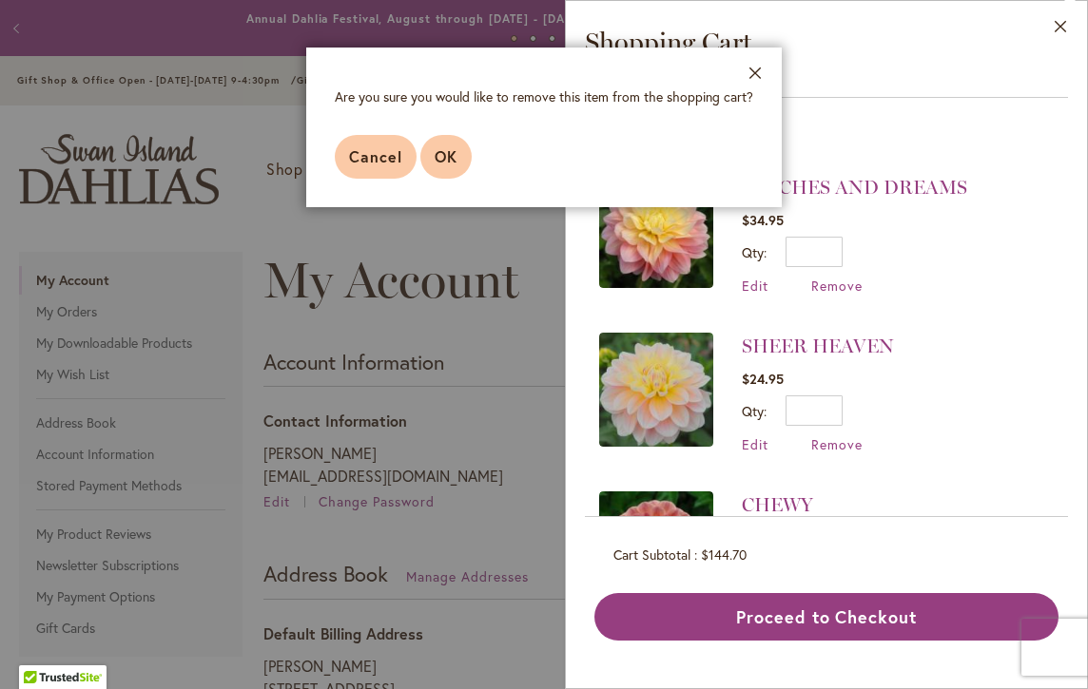
click at [435, 156] on span "OK" at bounding box center [445, 156] width 23 height 20
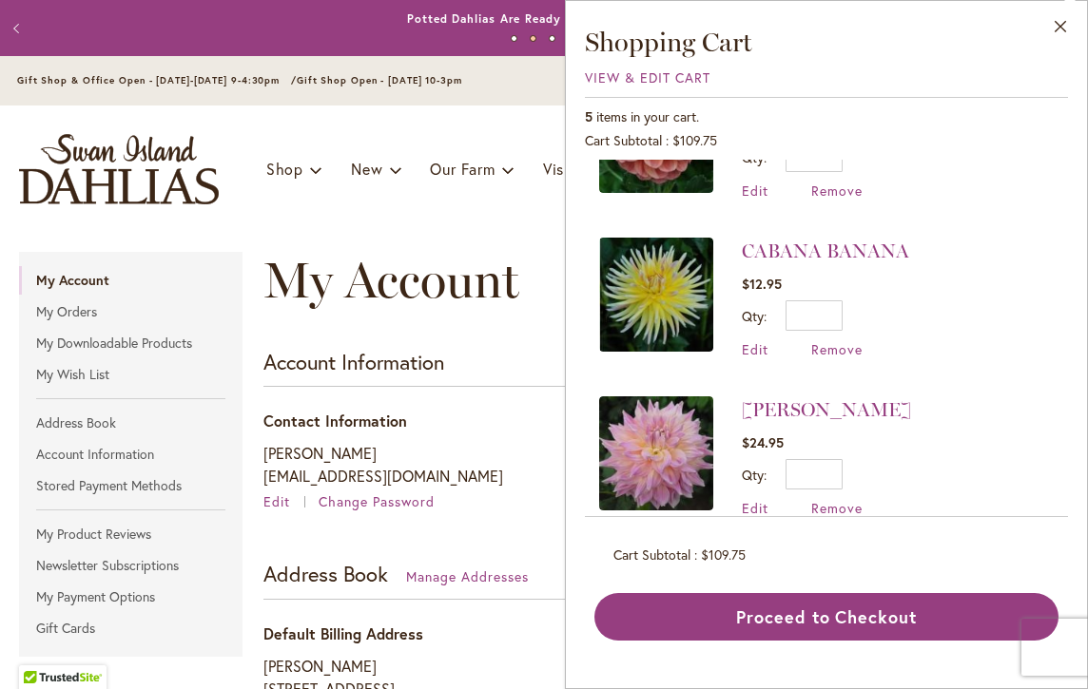
scroll to position [439, 0]
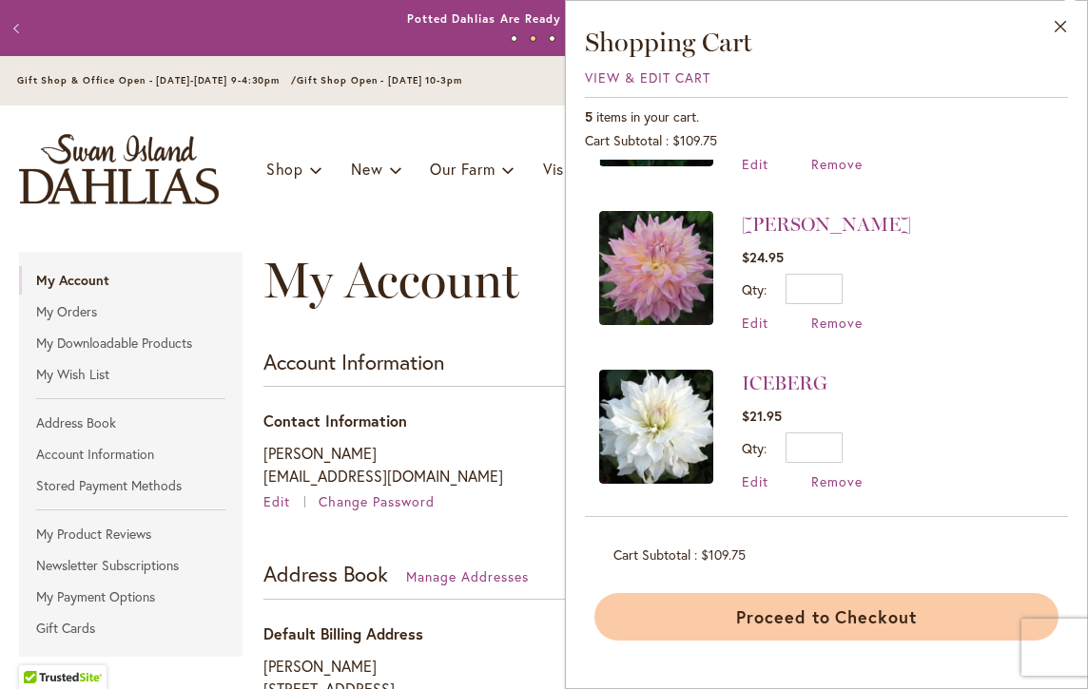
click at [748, 612] on button "Proceed to Checkout" at bounding box center [826, 617] width 464 height 48
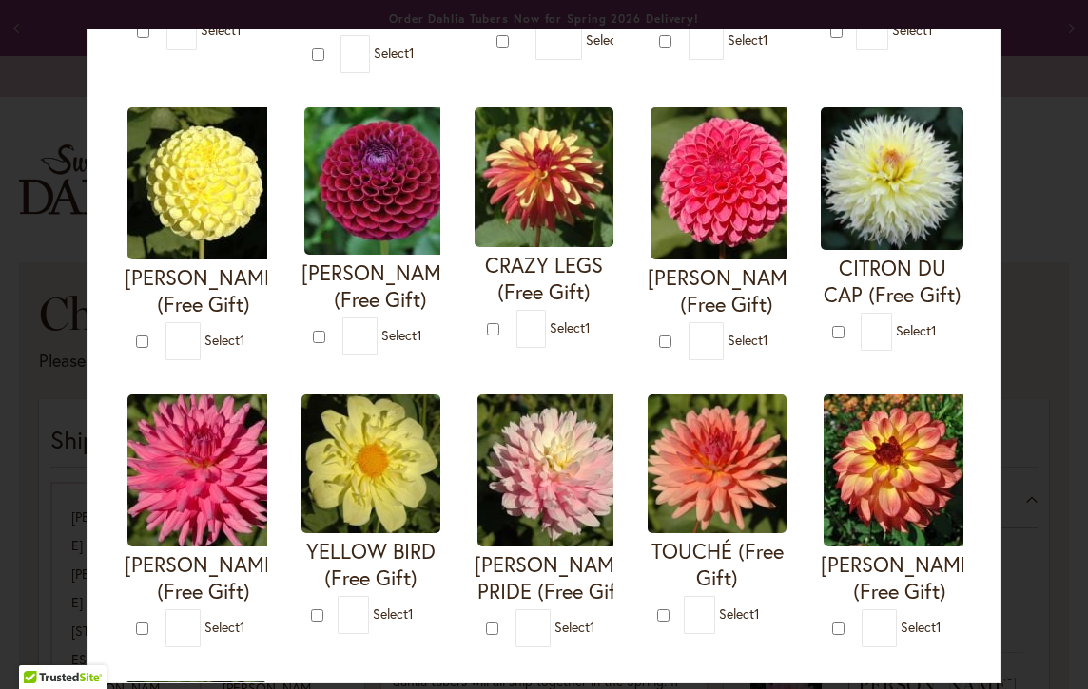
scroll to position [378, 0]
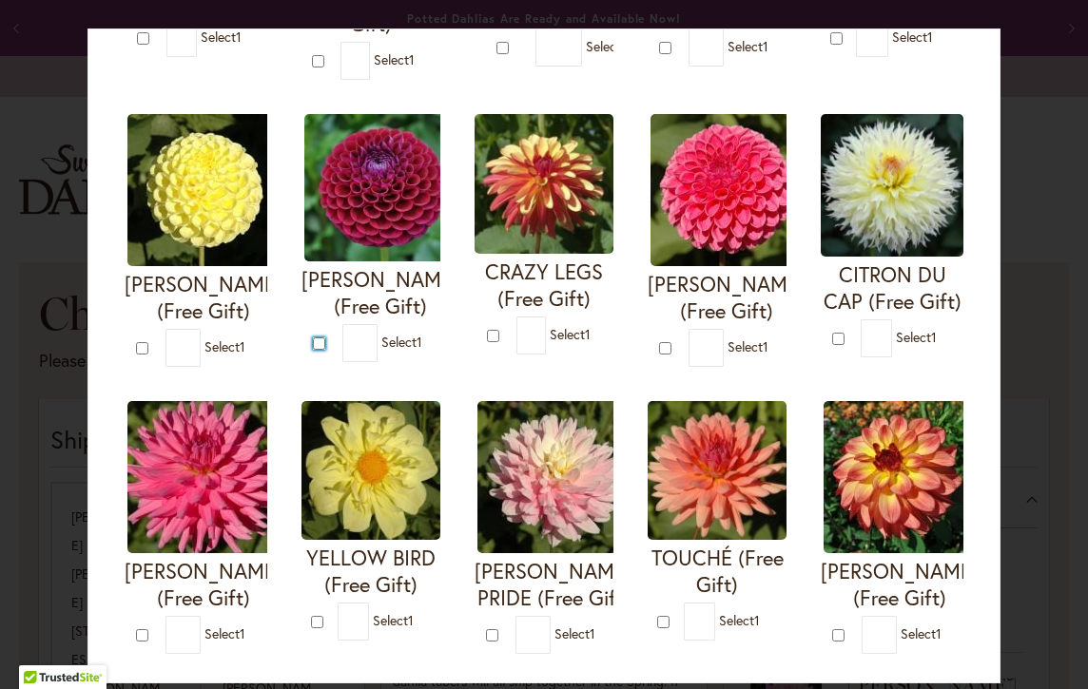
type input "*"
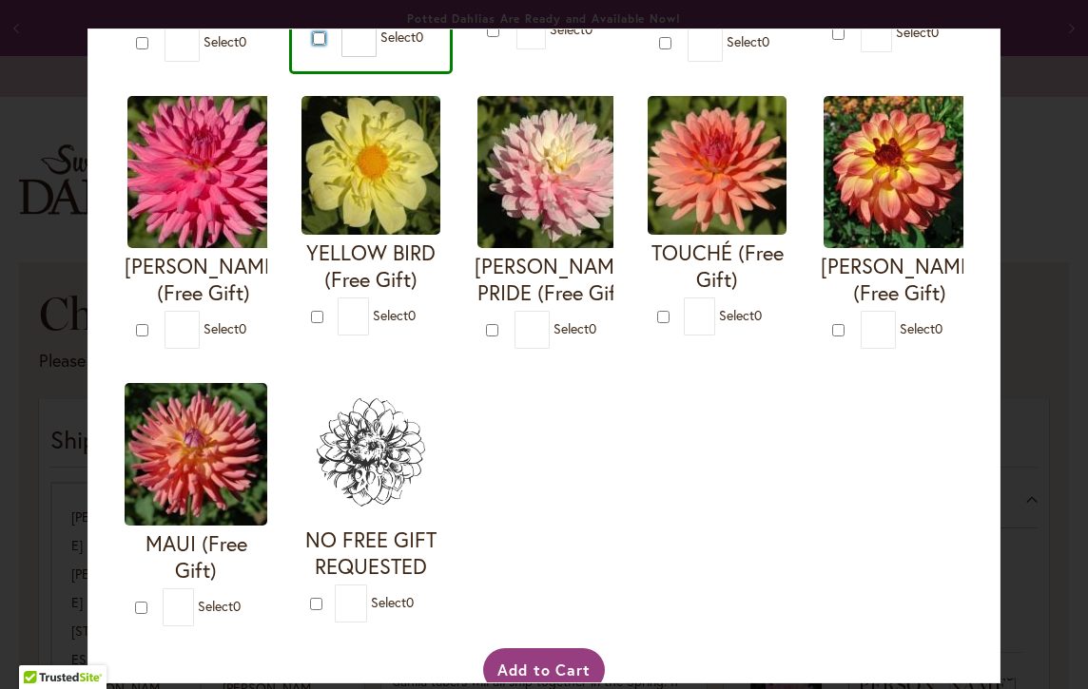
scroll to position [756, 0]
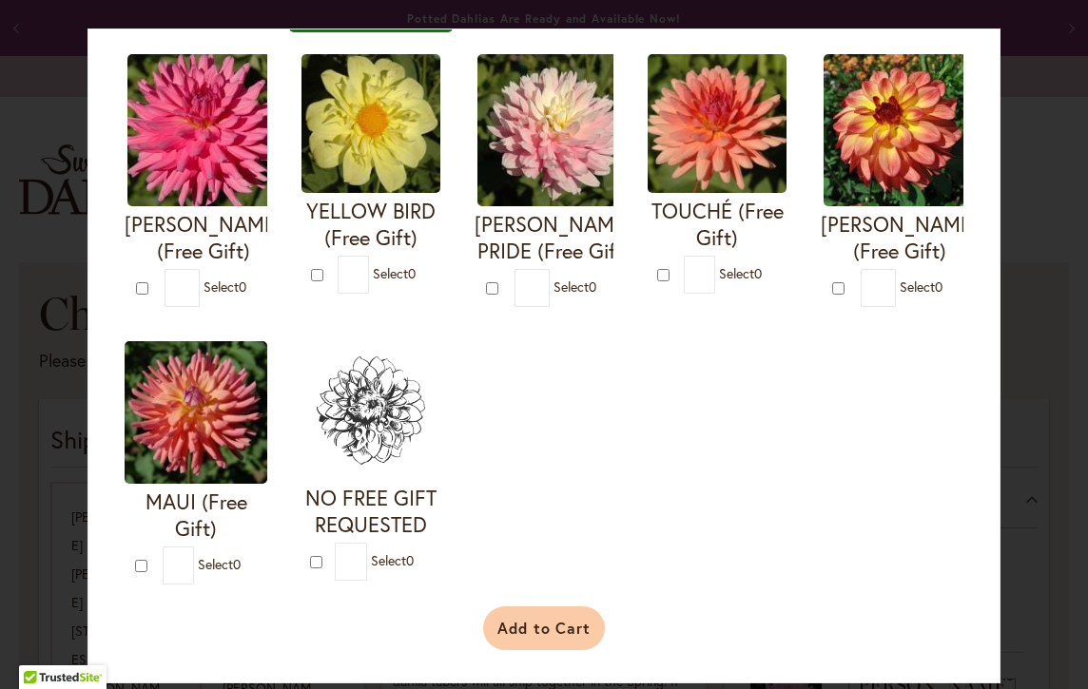
click at [555, 636] on button "Add to Cart" at bounding box center [544, 629] width 123 height 44
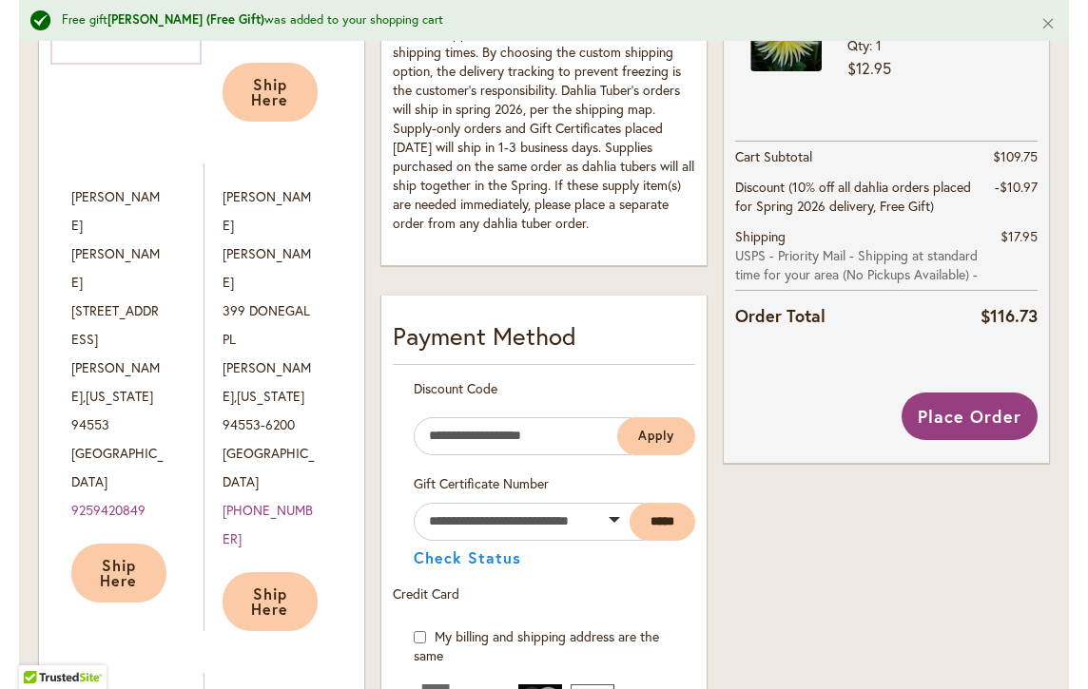
scroll to position [819, 0]
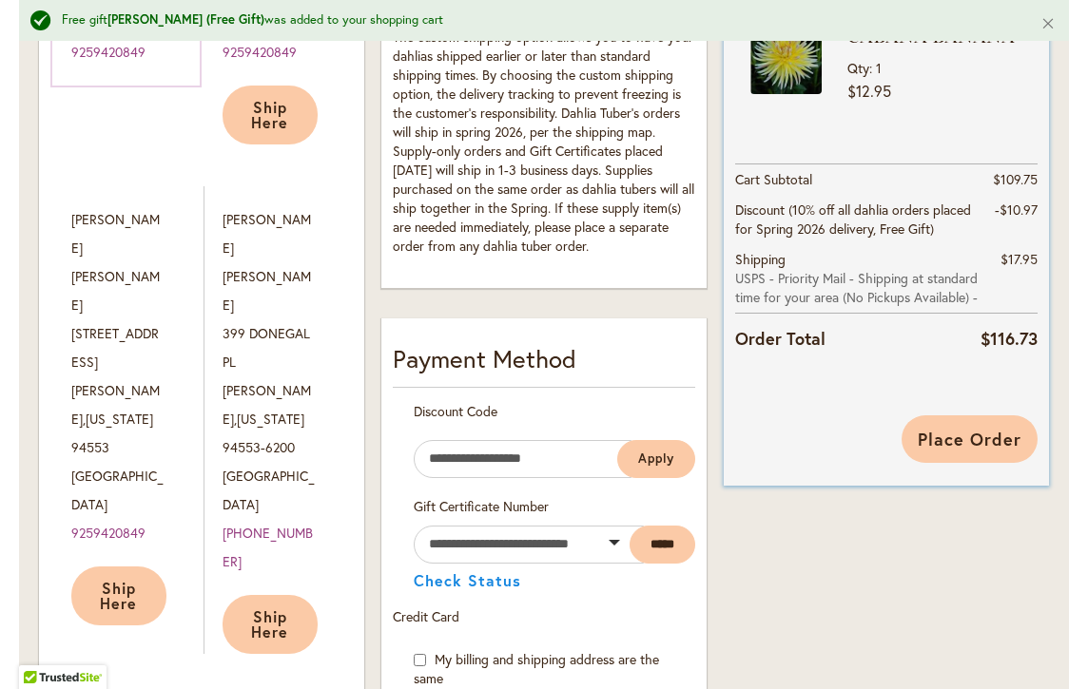
click at [949, 438] on span "Place Order" at bounding box center [969, 439] width 104 height 23
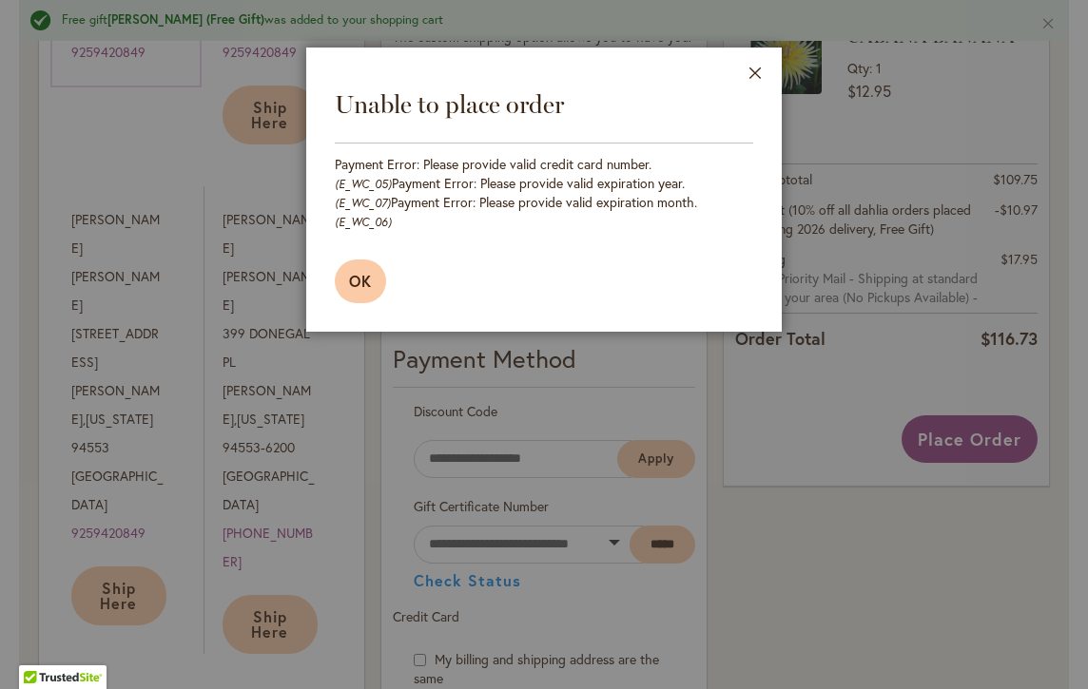
click at [366, 271] on span "OK" at bounding box center [360, 281] width 23 height 20
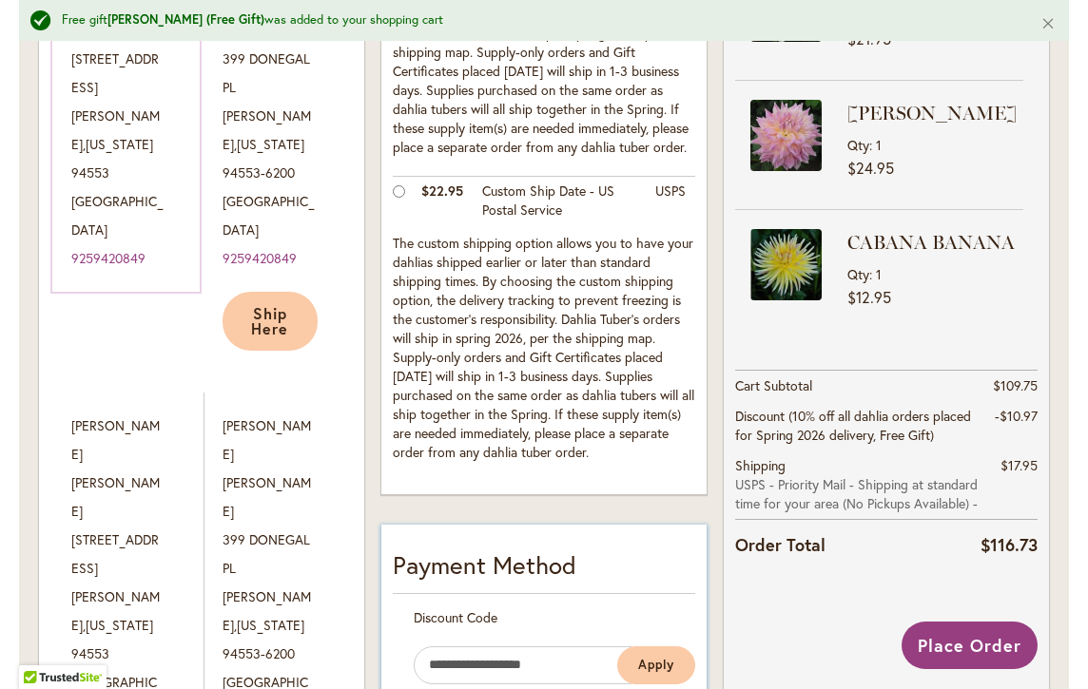
scroll to position [638, 0]
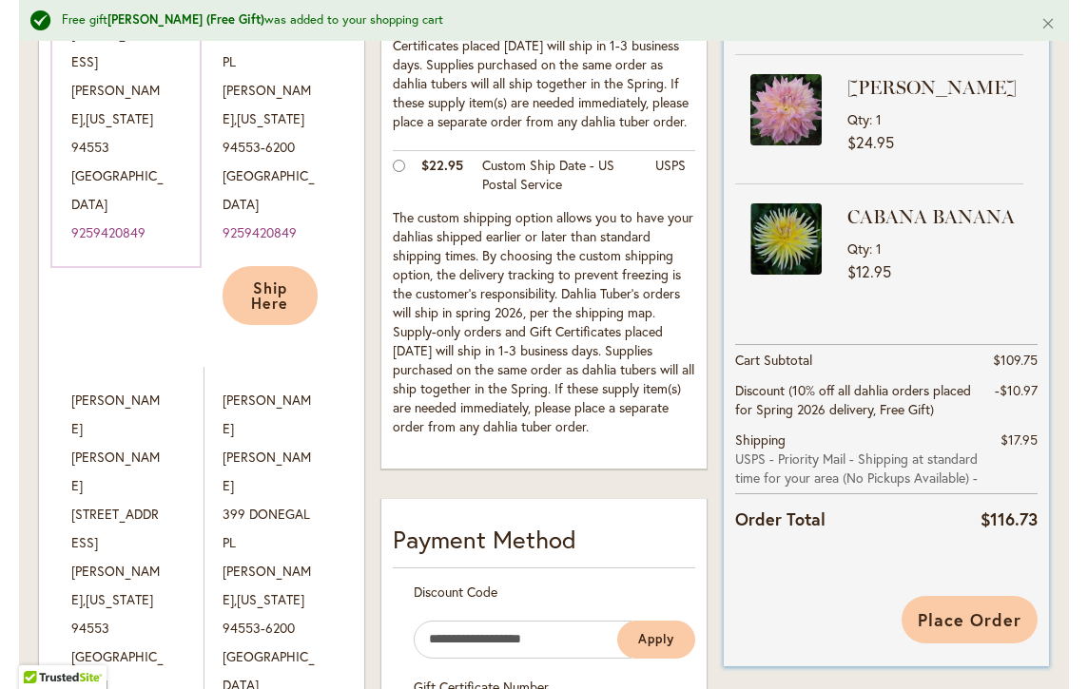
click at [954, 611] on span "Place Order" at bounding box center [969, 619] width 104 height 23
